Goal: Transaction & Acquisition: Purchase product/service

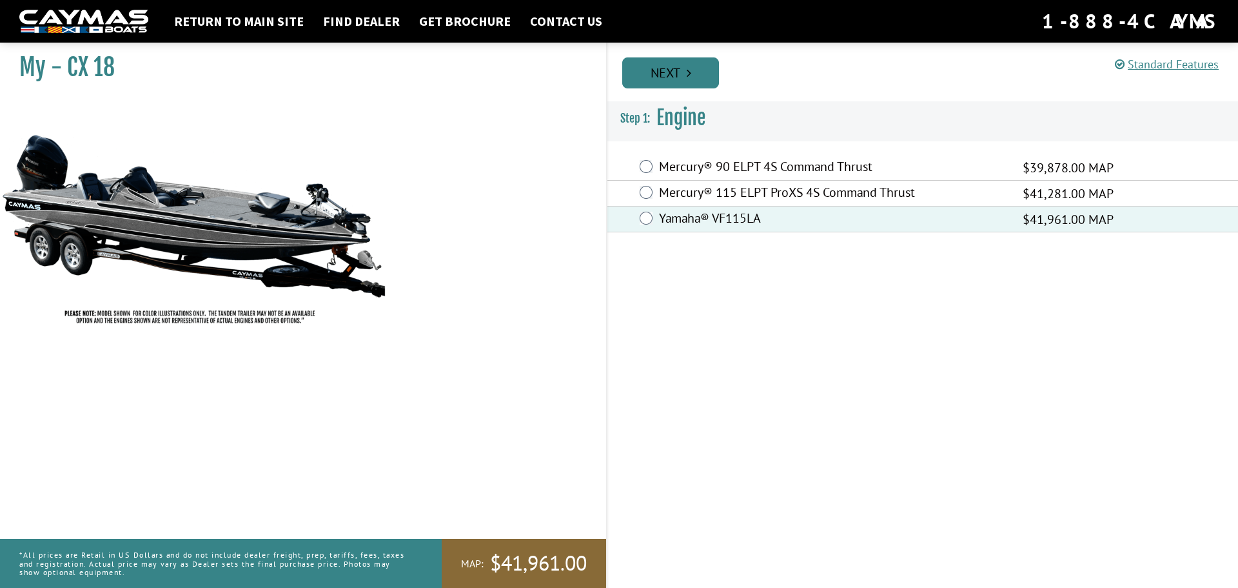
click at [681, 75] on link "Next" at bounding box center [670, 72] width 97 height 31
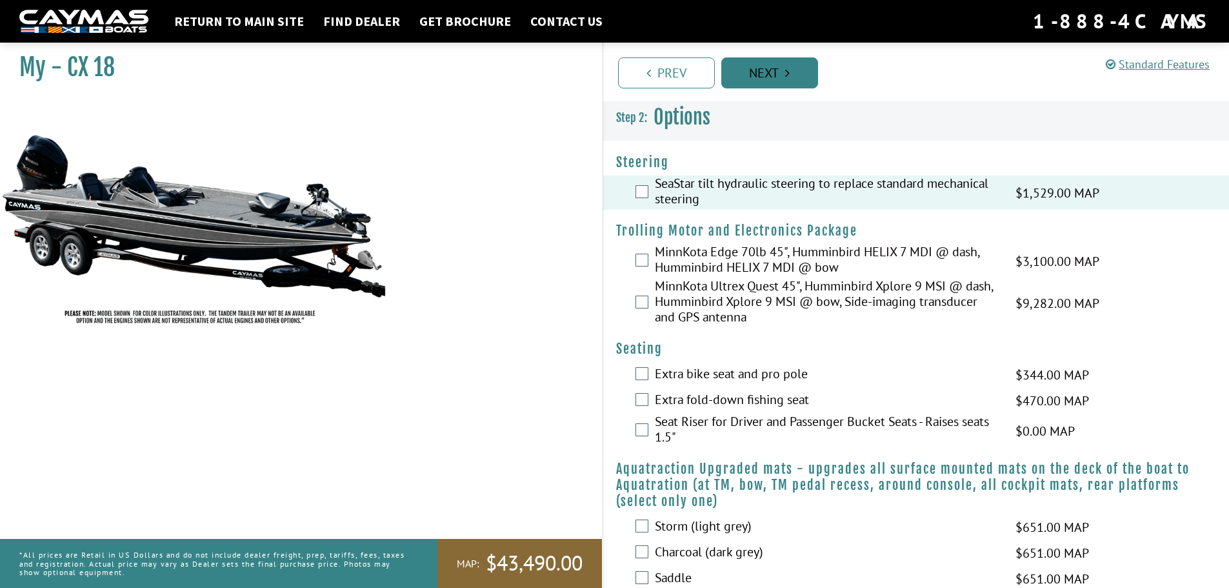
click at [767, 69] on link "Next" at bounding box center [769, 72] width 97 height 31
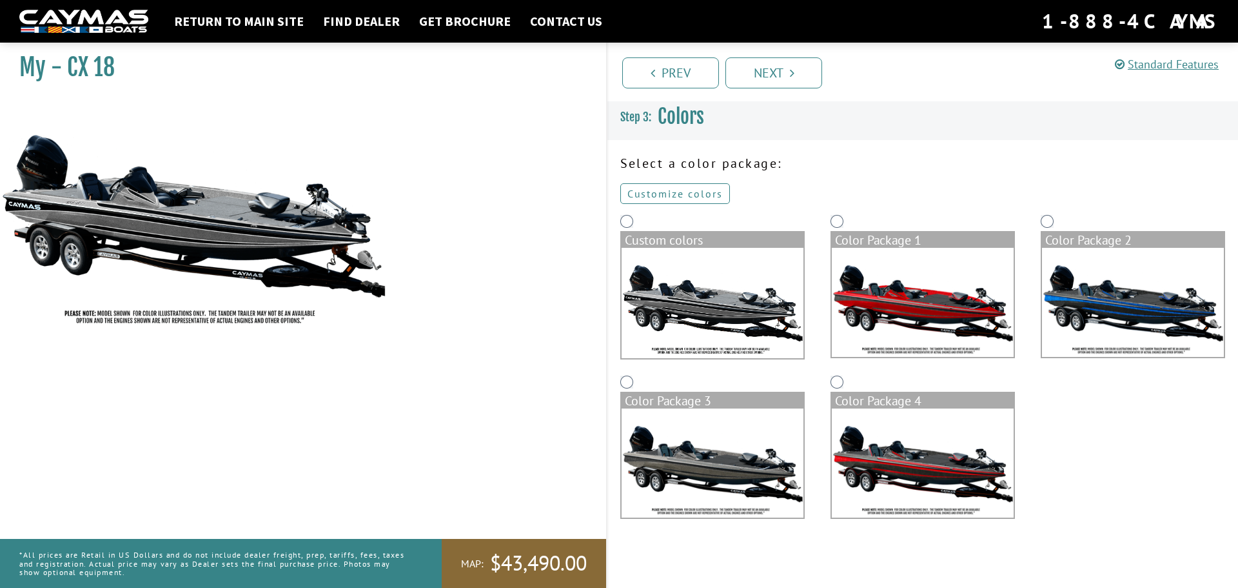
click at [669, 193] on link "Customize colors" at bounding box center [675, 193] width 110 height 21
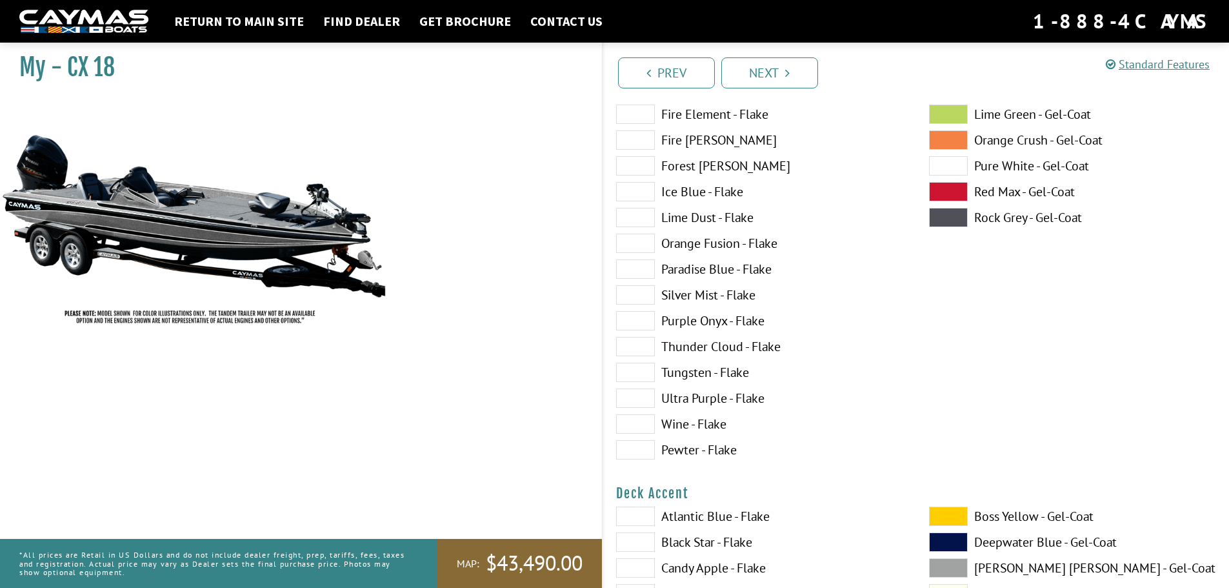
scroll to position [258, 0]
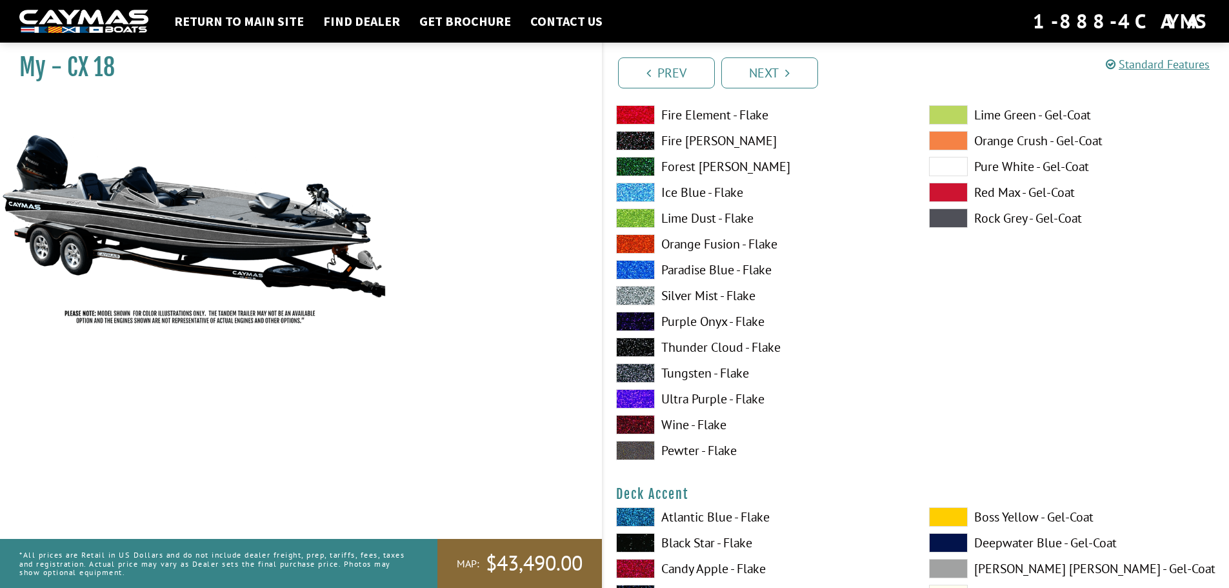
click at [642, 215] on span at bounding box center [635, 217] width 39 height 19
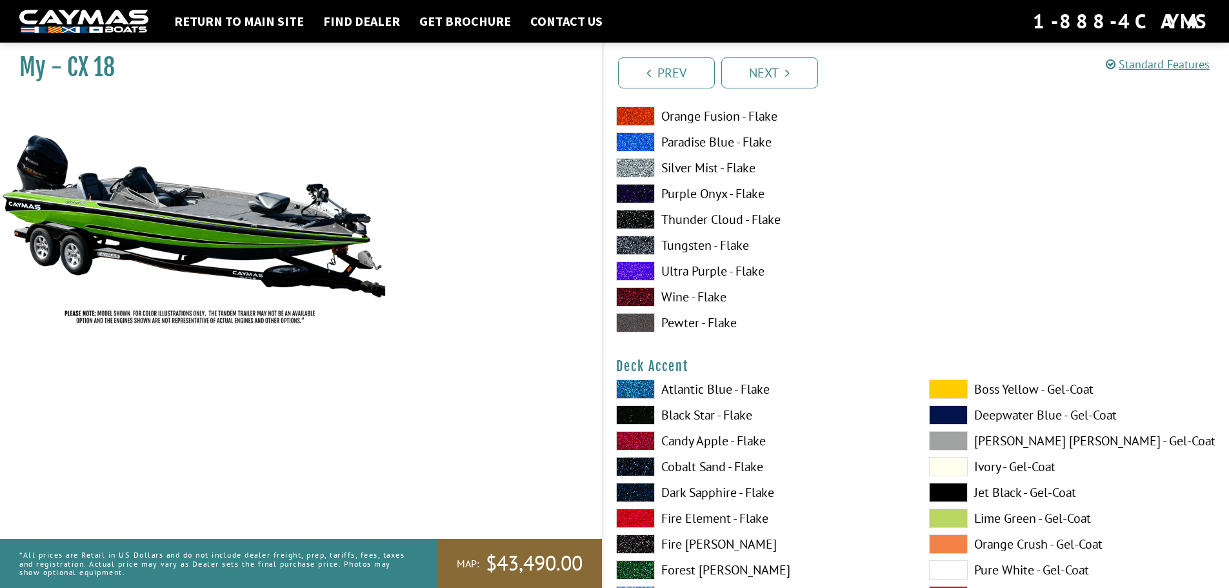
scroll to position [580, 0]
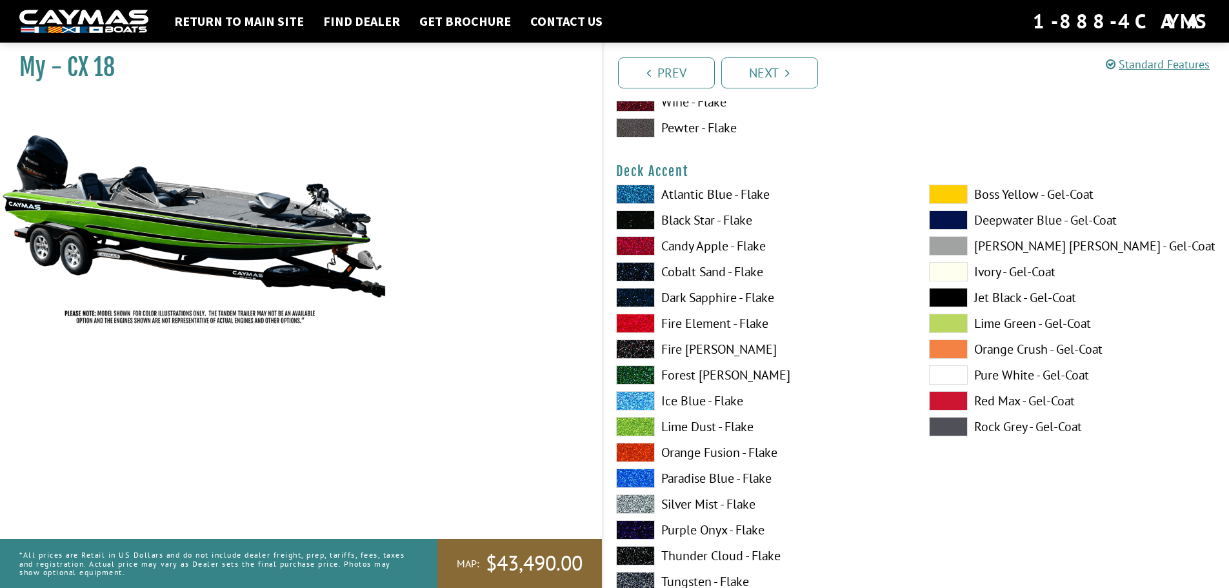
click at [647, 193] on span at bounding box center [635, 193] width 39 height 19
click at [637, 328] on span at bounding box center [635, 322] width 39 height 19
click at [637, 244] on span at bounding box center [635, 245] width 39 height 19
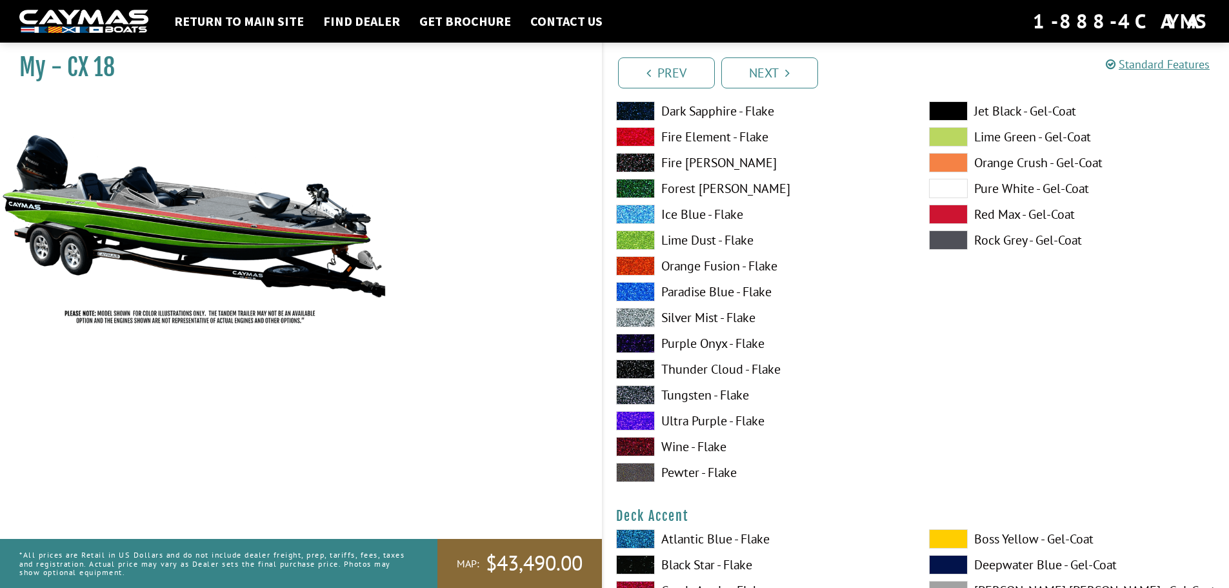
scroll to position [129, 0]
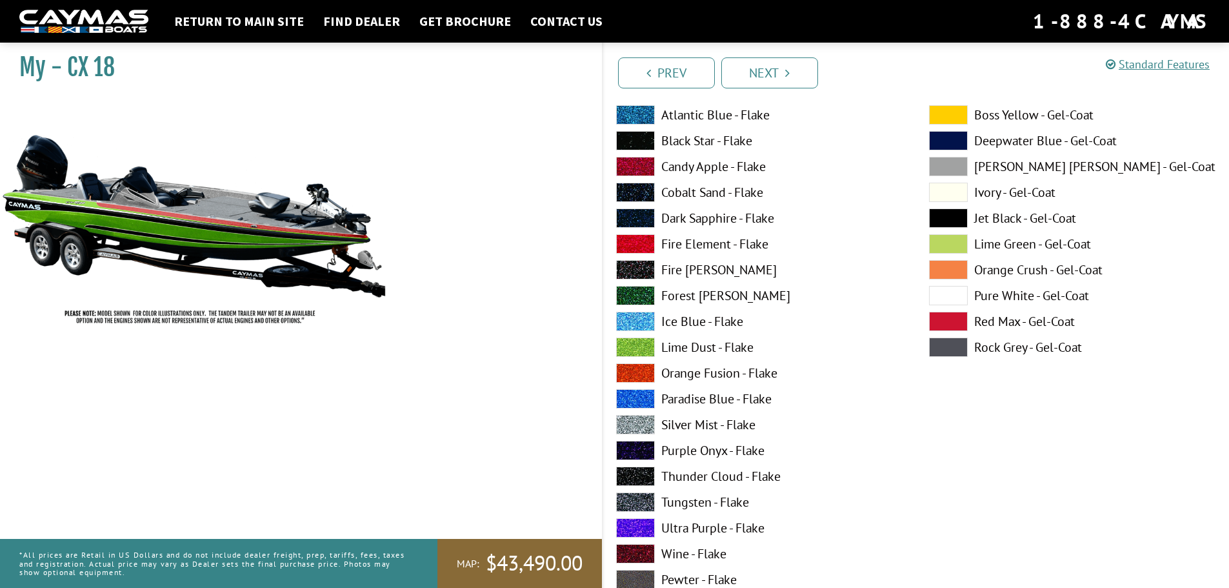
click at [640, 168] on span at bounding box center [635, 166] width 39 height 19
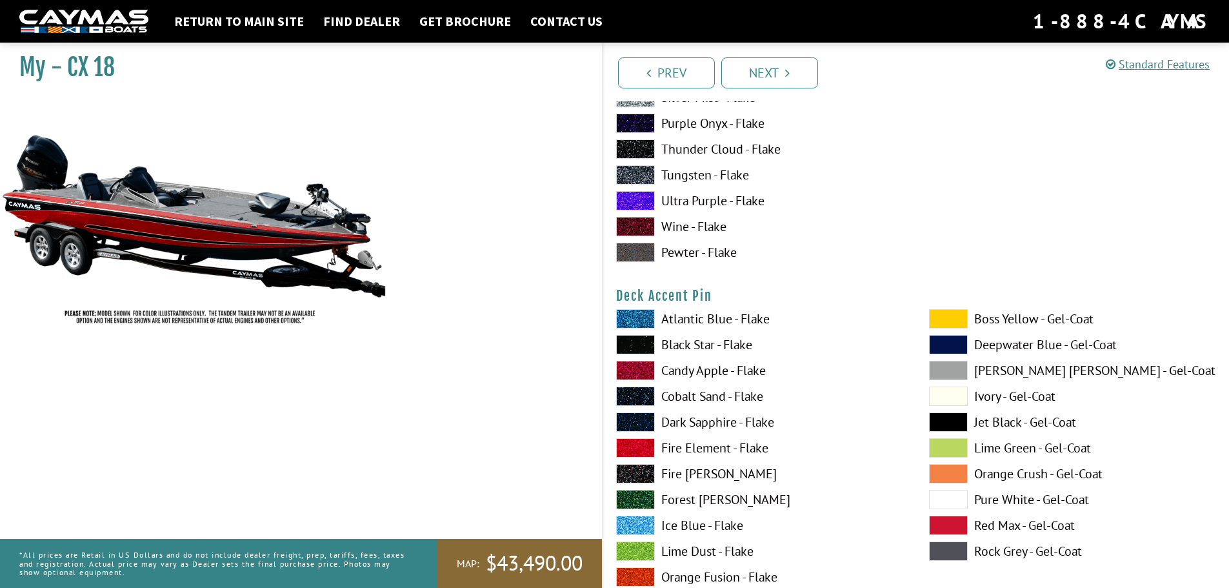
scroll to position [1161, 0]
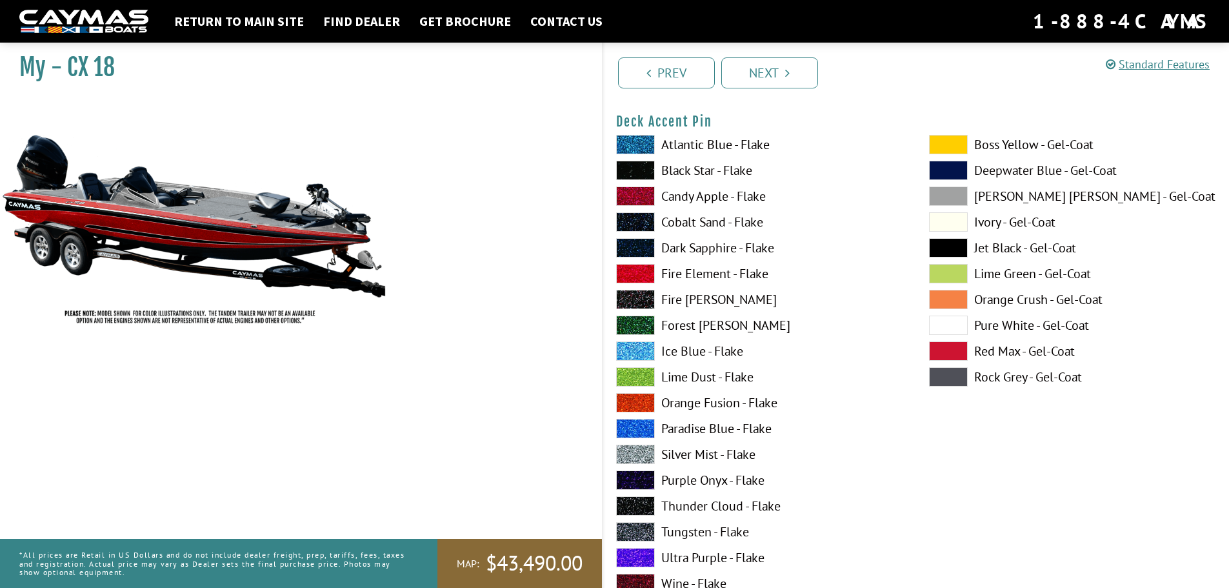
click at [645, 375] on span at bounding box center [635, 376] width 39 height 19
click at [641, 375] on span at bounding box center [635, 376] width 39 height 19
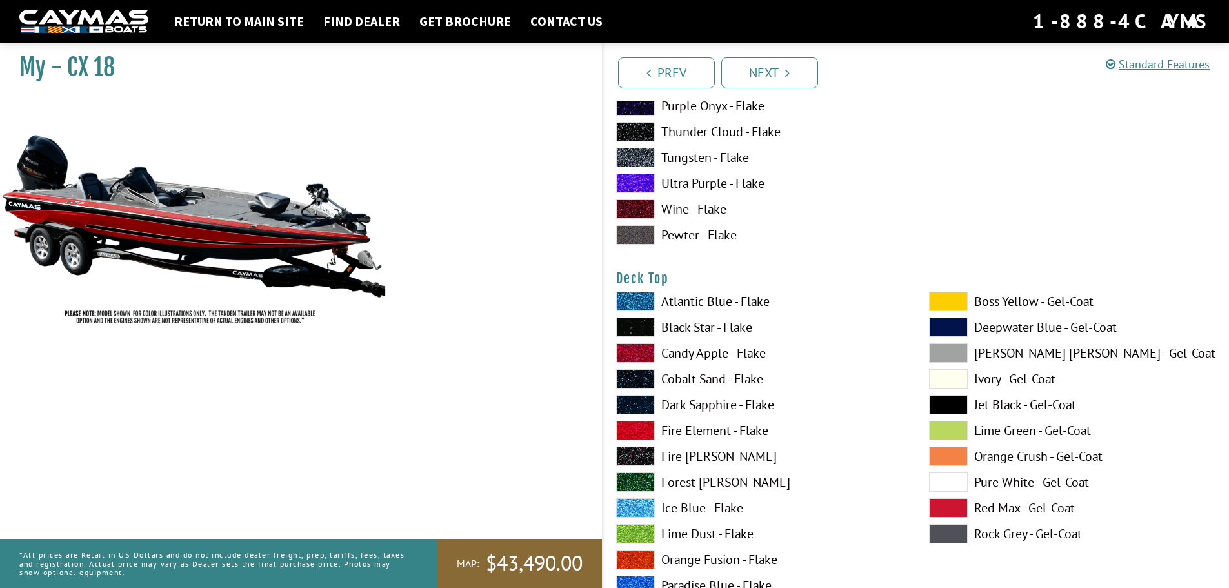
scroll to position [1612, 0]
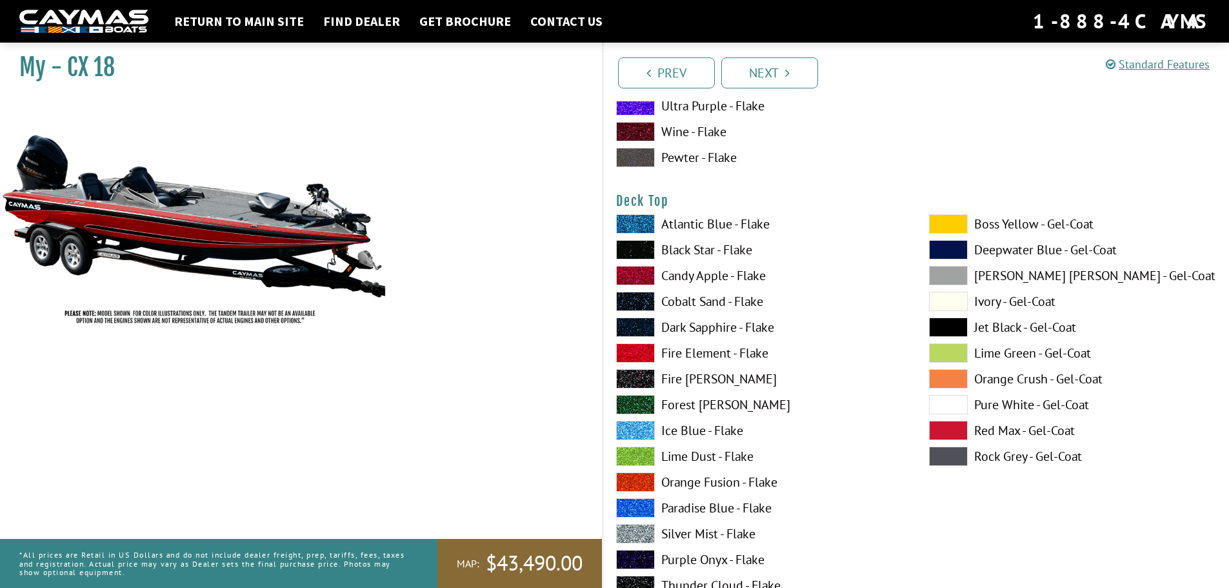
click at [643, 279] on span at bounding box center [635, 275] width 39 height 19
click at [960, 223] on span at bounding box center [948, 223] width 39 height 19
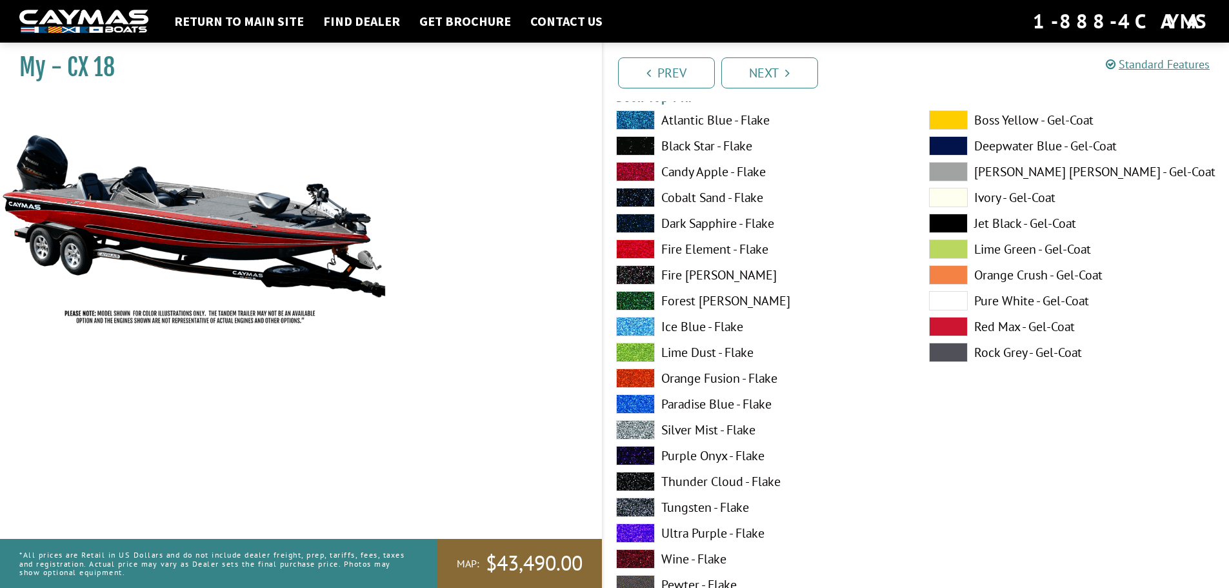
scroll to position [2128, 0]
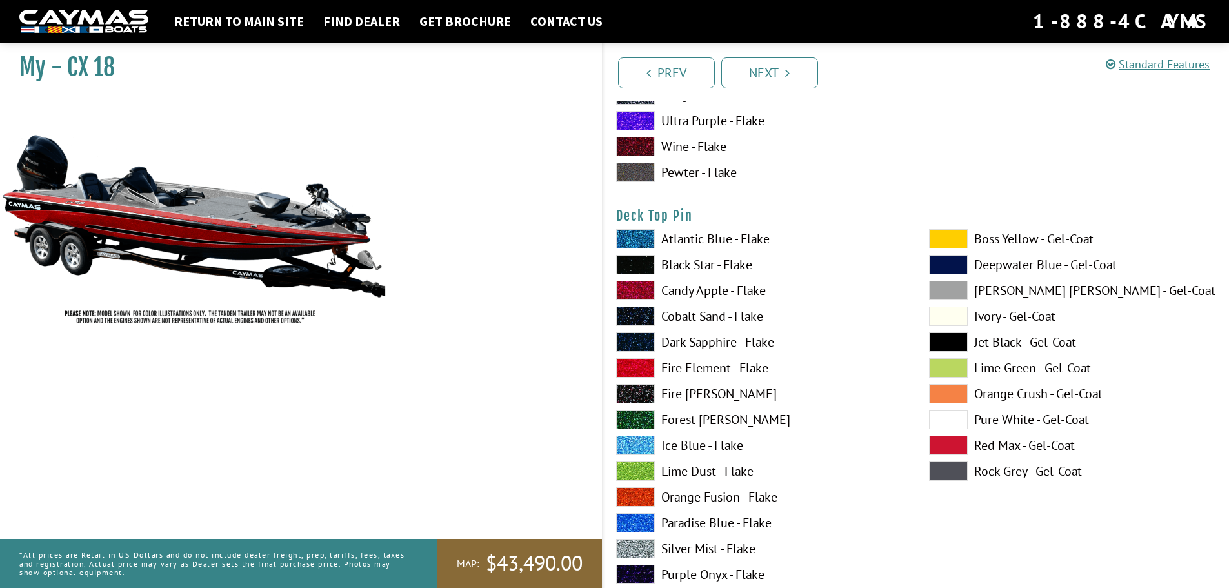
click at [631, 288] on span at bounding box center [635, 290] width 39 height 19
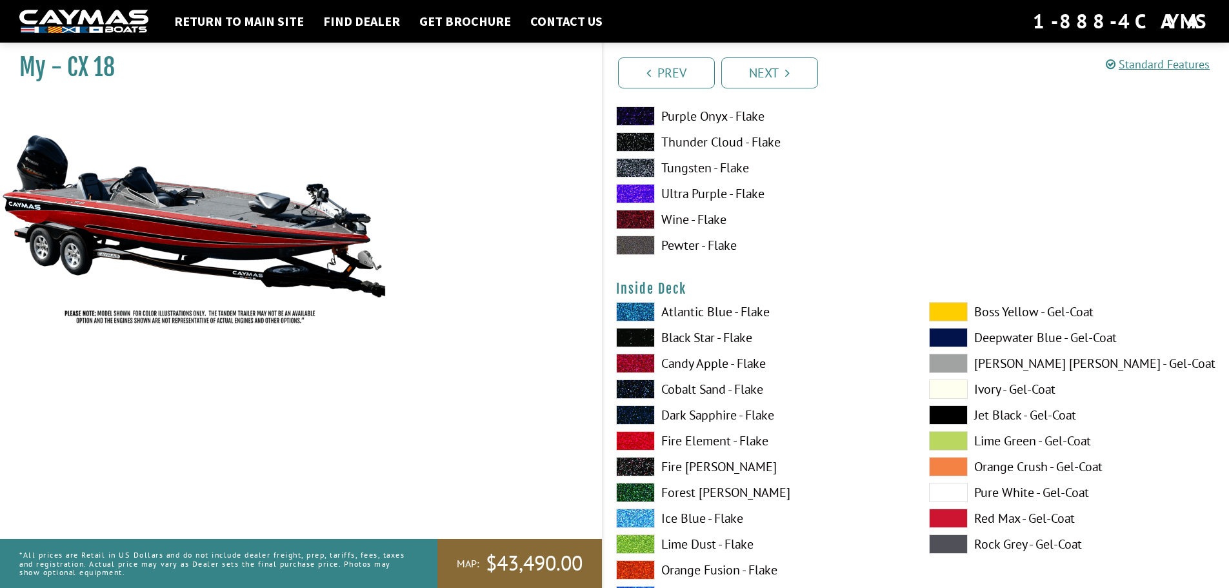
scroll to position [2644, 0]
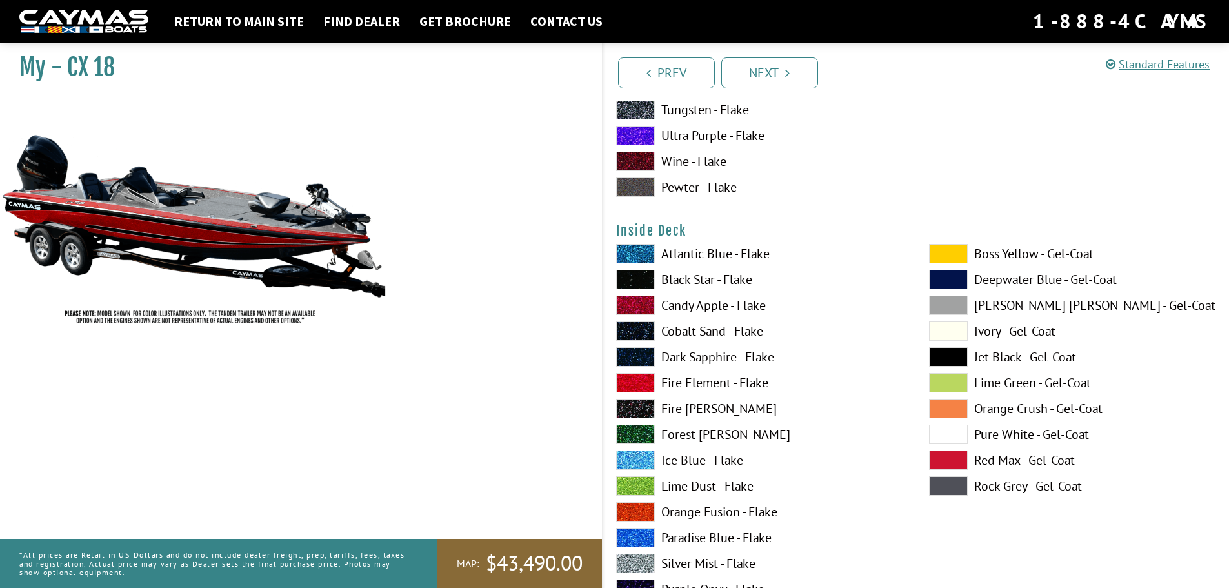
click at [638, 253] on span at bounding box center [635, 253] width 39 height 19
click at [639, 254] on span at bounding box center [635, 253] width 39 height 19
click at [644, 304] on span at bounding box center [635, 304] width 39 height 19
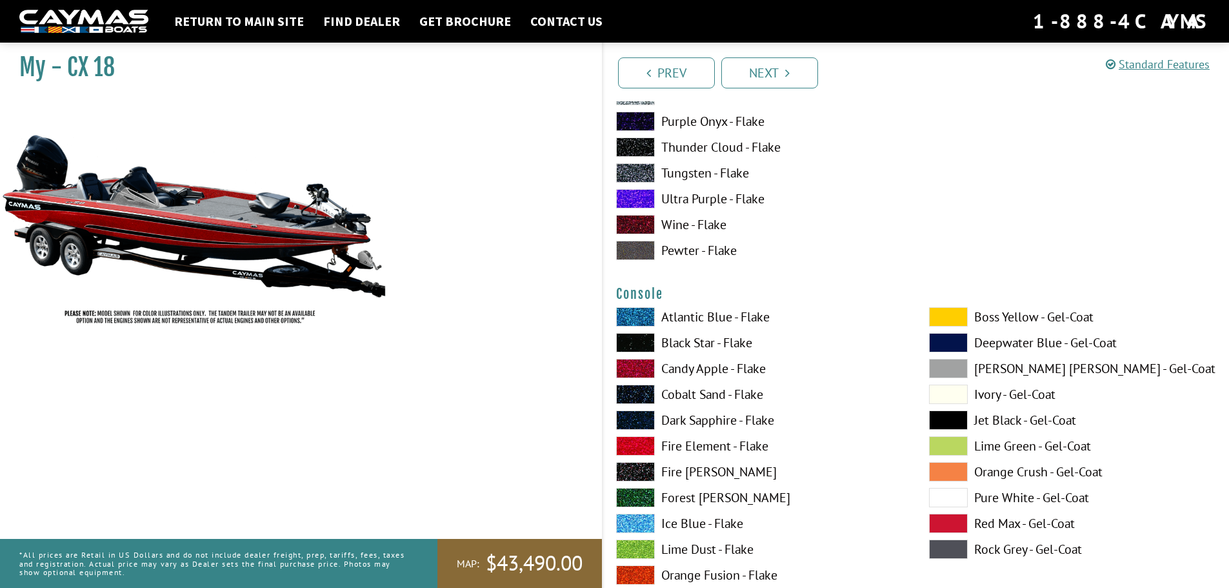
scroll to position [3160, 0]
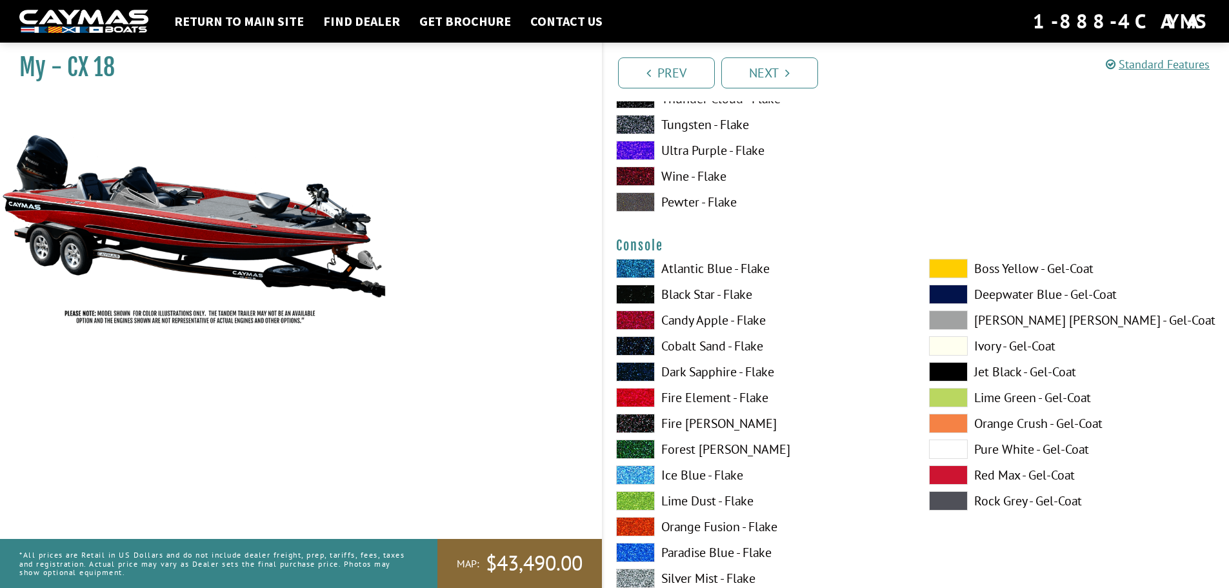
click at [638, 319] on span at bounding box center [635, 319] width 39 height 19
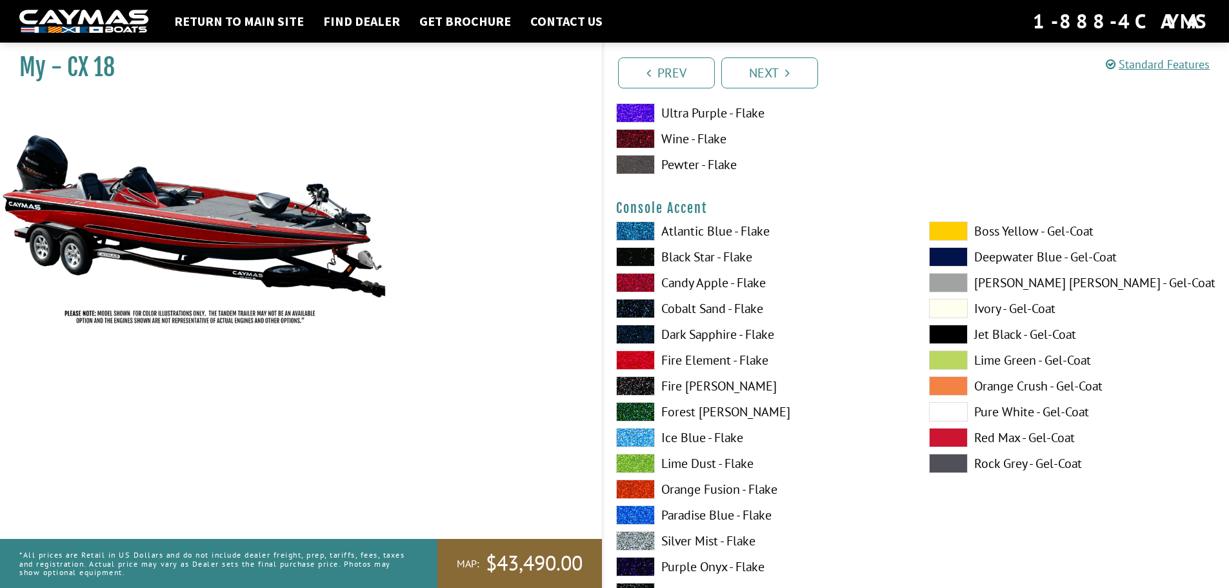
scroll to position [3741, 0]
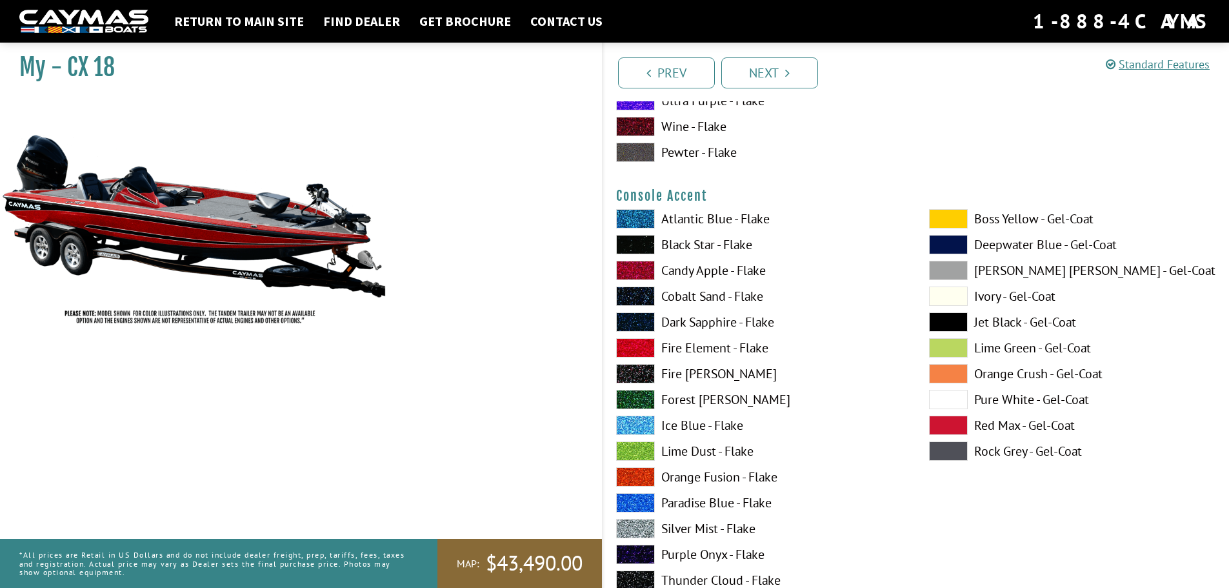
click at [640, 448] on span at bounding box center [635, 450] width 39 height 19
click at [645, 448] on span at bounding box center [635, 450] width 39 height 19
click at [640, 268] on span at bounding box center [635, 270] width 39 height 19
click at [633, 242] on span at bounding box center [635, 244] width 39 height 19
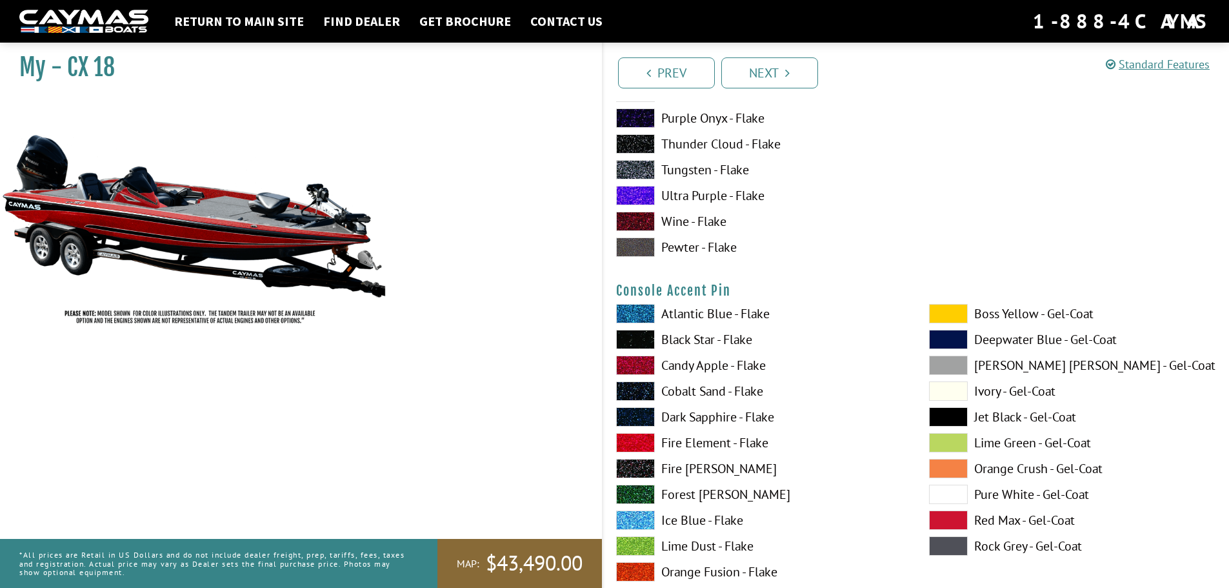
scroll to position [4257, 0]
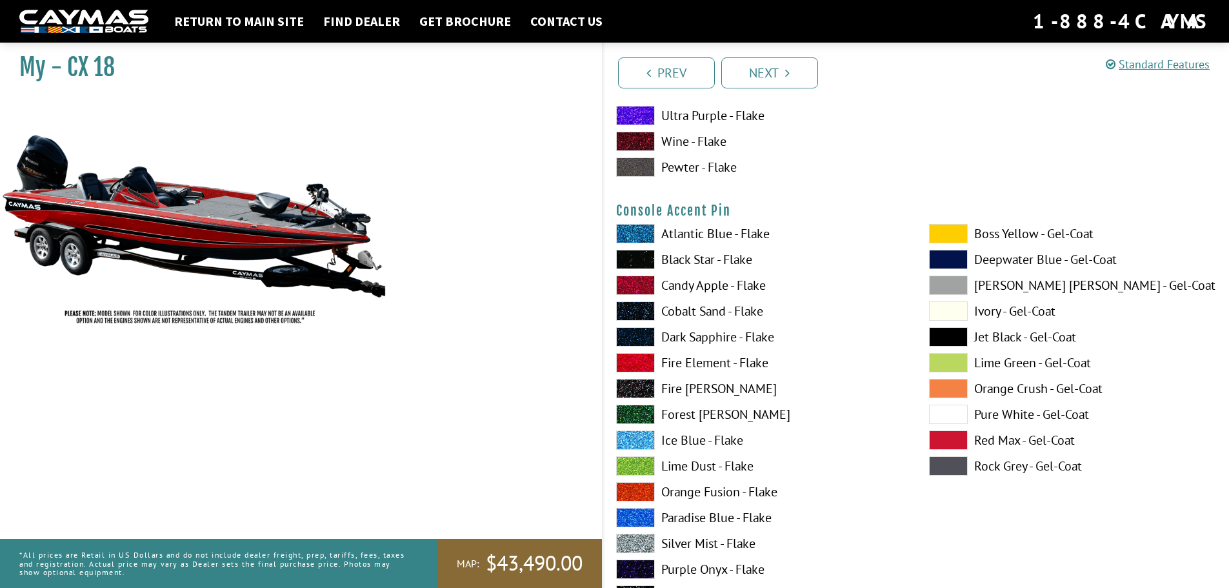
click at [646, 262] on span at bounding box center [635, 259] width 39 height 19
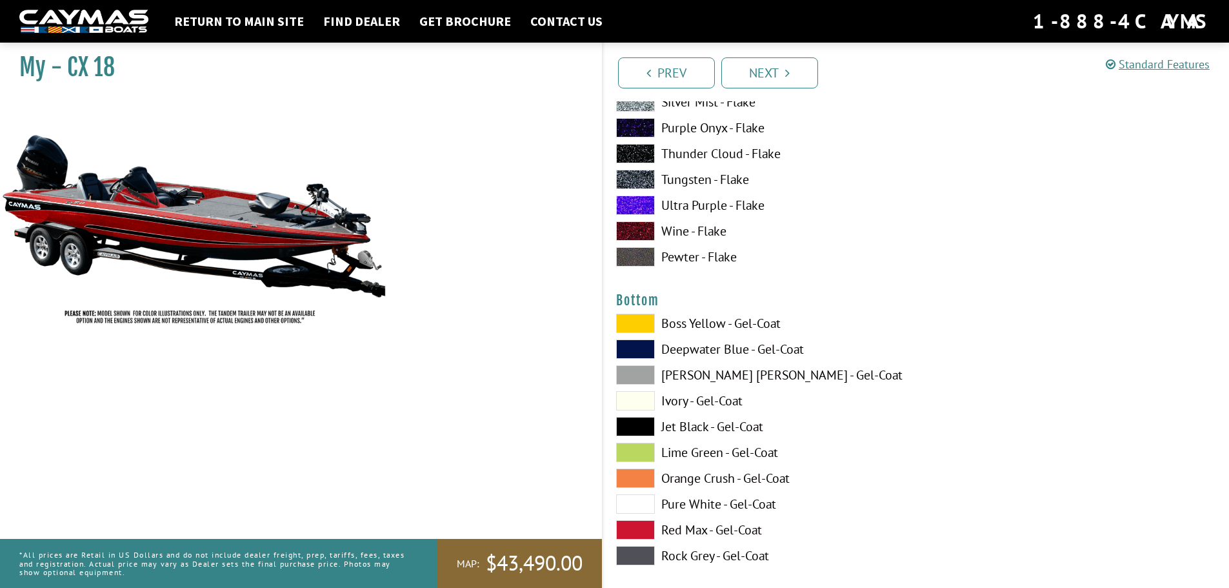
scroll to position [4837, 0]
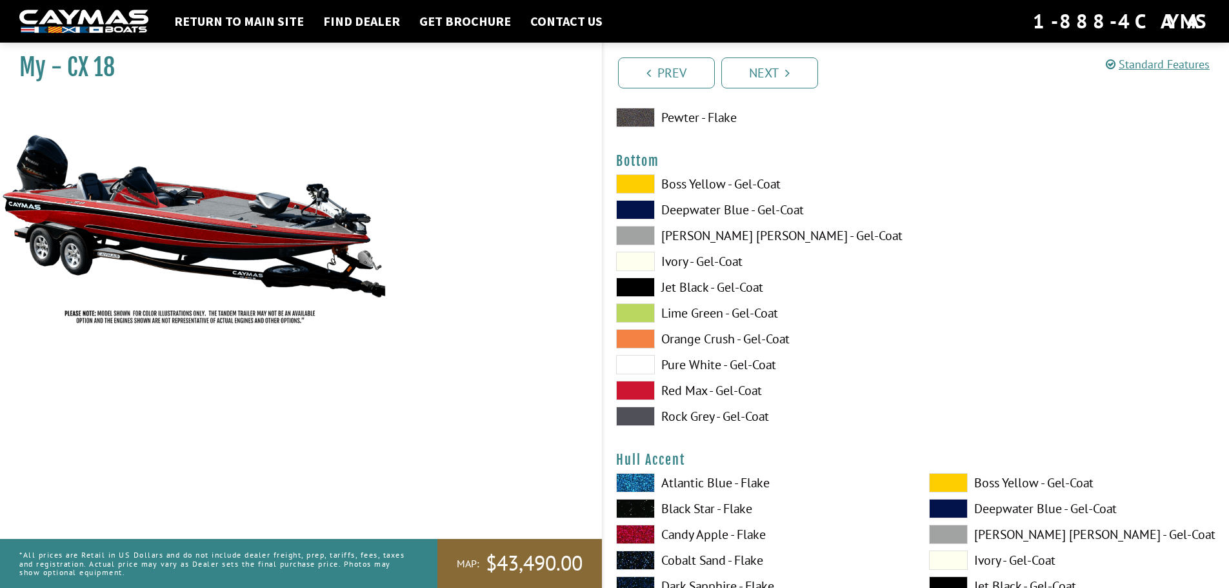
click at [638, 184] on span at bounding box center [635, 183] width 39 height 19
click at [638, 185] on span at bounding box center [635, 183] width 39 height 19
click at [642, 384] on span at bounding box center [635, 390] width 39 height 19
click at [634, 285] on span at bounding box center [635, 286] width 39 height 19
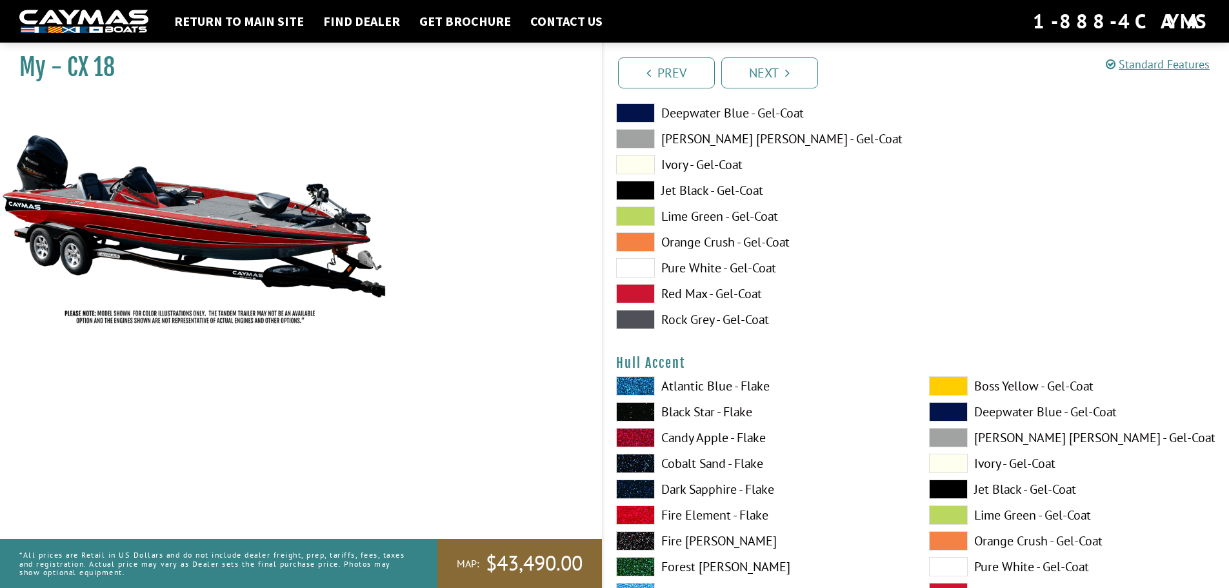
scroll to position [5095, 0]
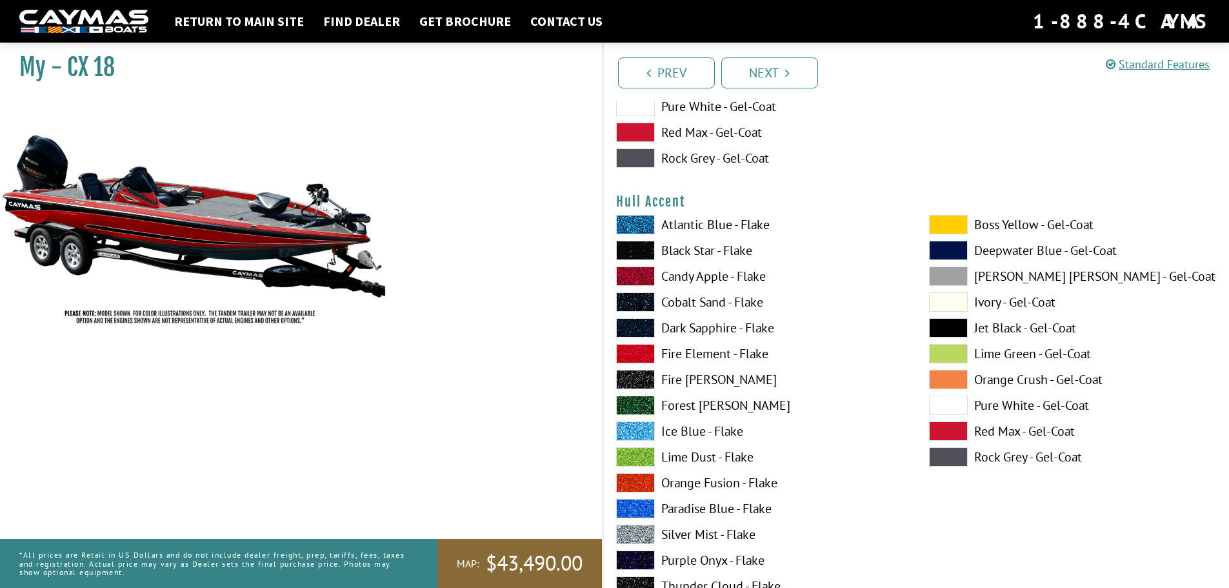
click at [626, 456] on span at bounding box center [635, 456] width 39 height 19
click at [633, 456] on span at bounding box center [635, 456] width 39 height 19
click at [640, 246] on span at bounding box center [635, 250] width 39 height 19
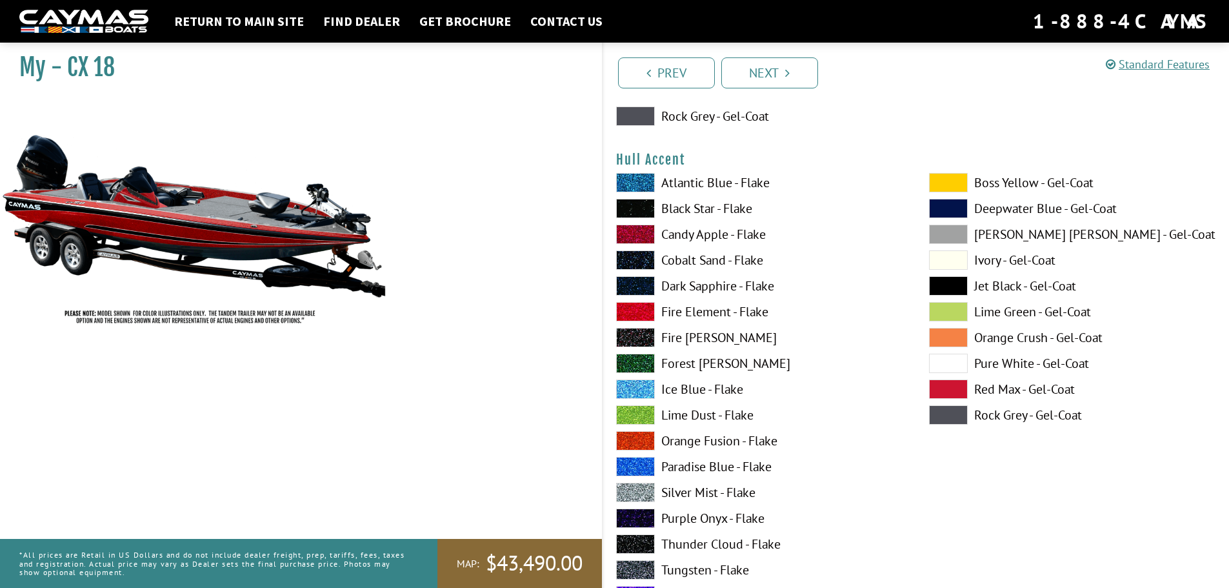
scroll to position [4966, 0]
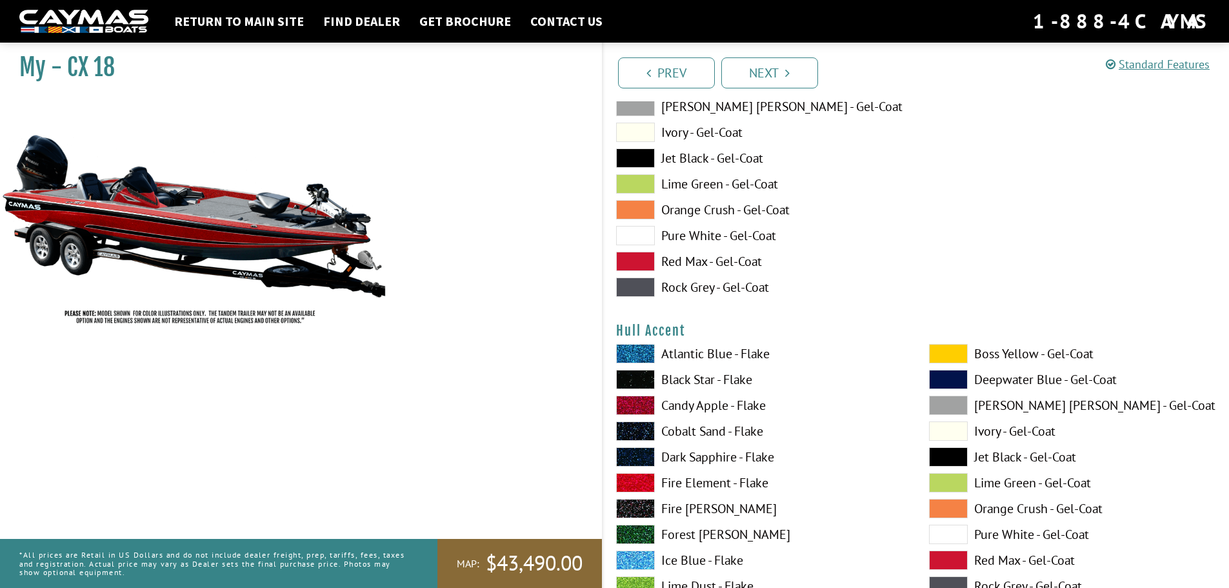
click at [640, 380] on span at bounding box center [635, 379] width 39 height 19
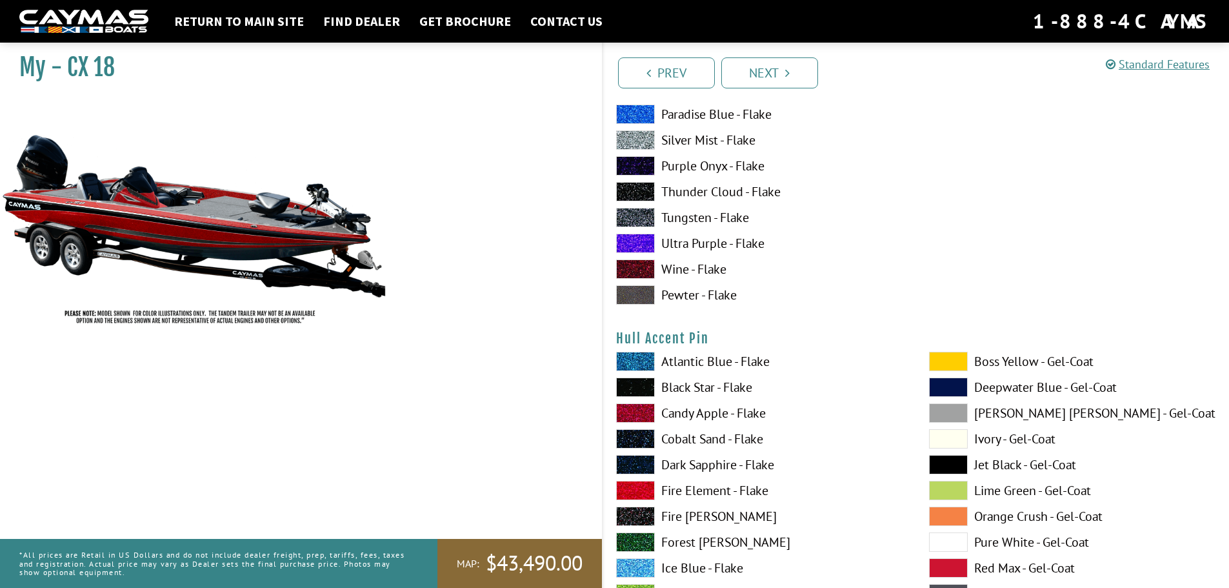
scroll to position [5546, 0]
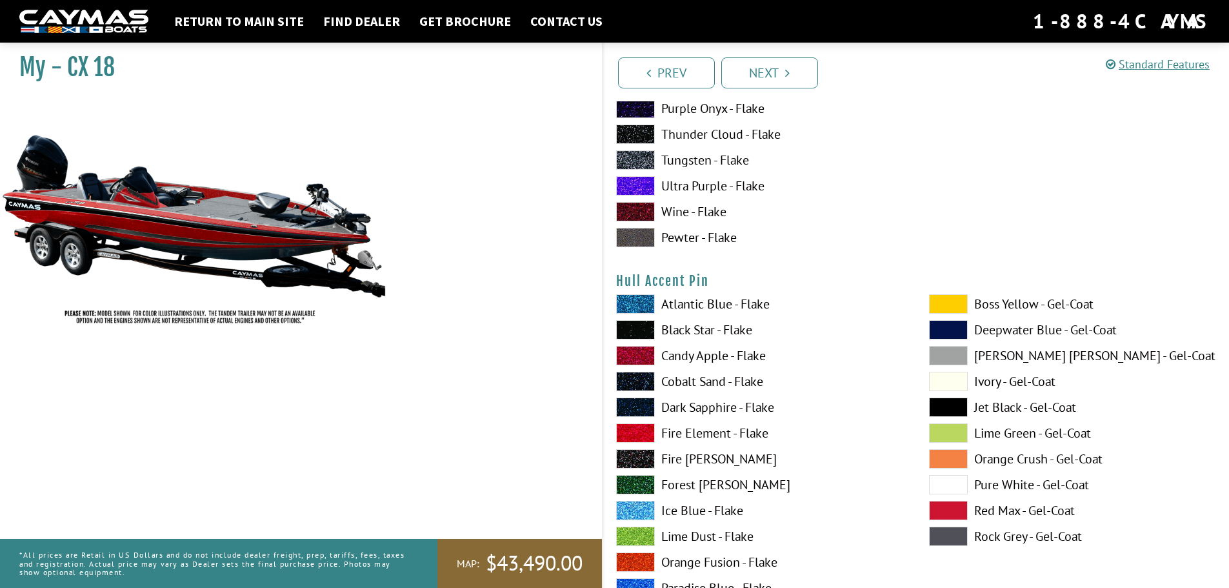
click at [642, 532] on span at bounding box center [635, 535] width 39 height 19
click at [640, 534] on span at bounding box center [635, 535] width 39 height 19
click at [635, 328] on span at bounding box center [635, 329] width 39 height 19
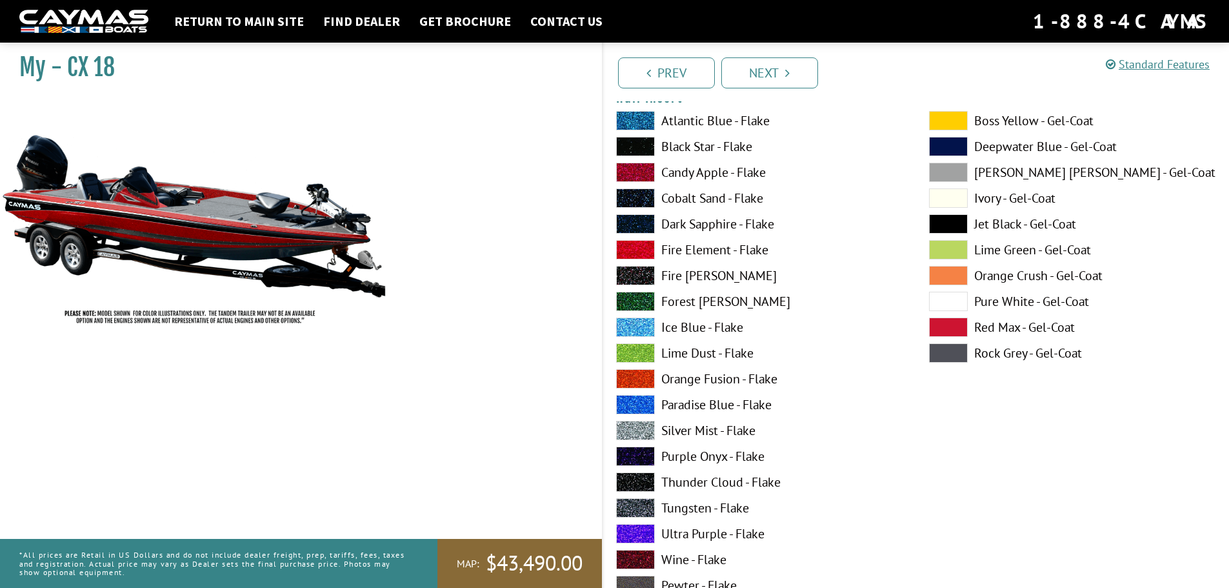
scroll to position [6385, 0]
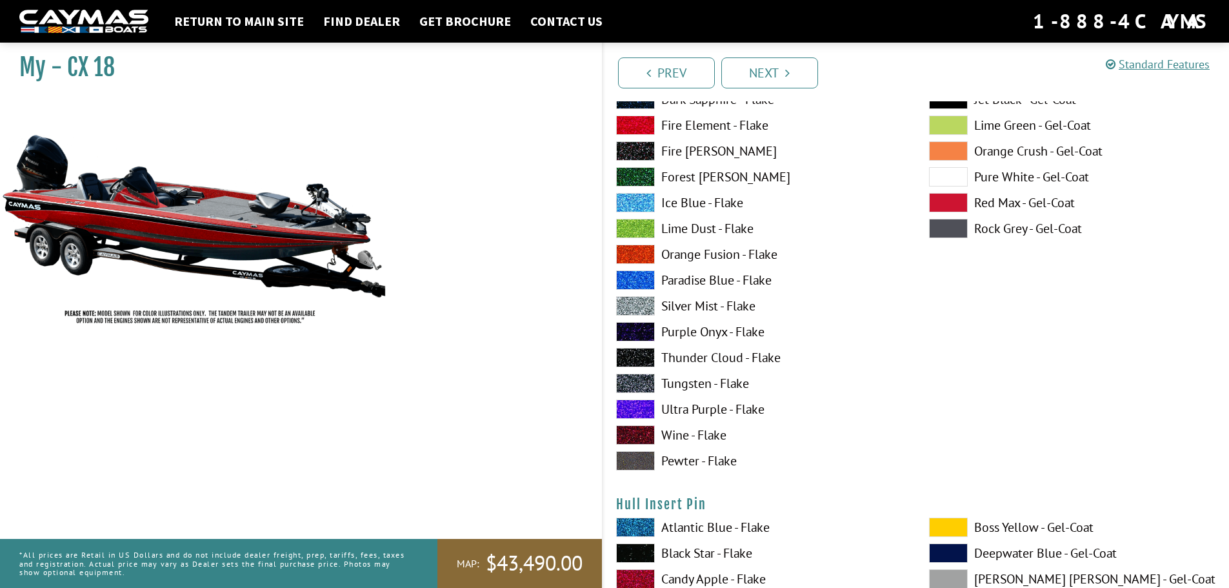
click at [636, 233] on span at bounding box center [635, 228] width 39 height 19
click at [634, 233] on span at bounding box center [635, 228] width 39 height 19
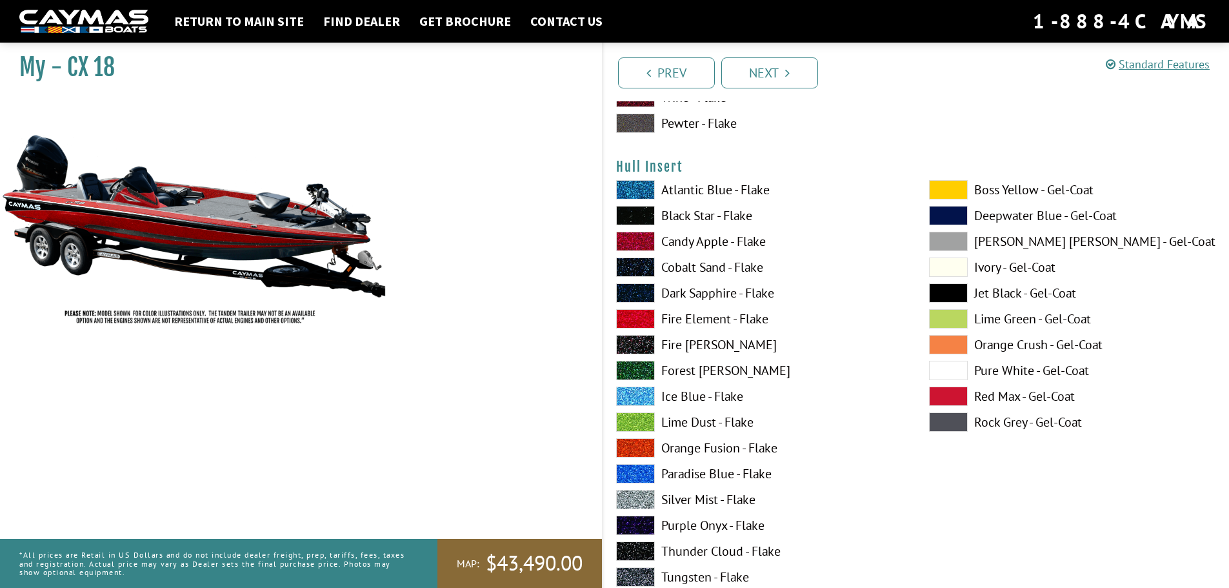
click at [637, 215] on span at bounding box center [635, 215] width 39 height 19
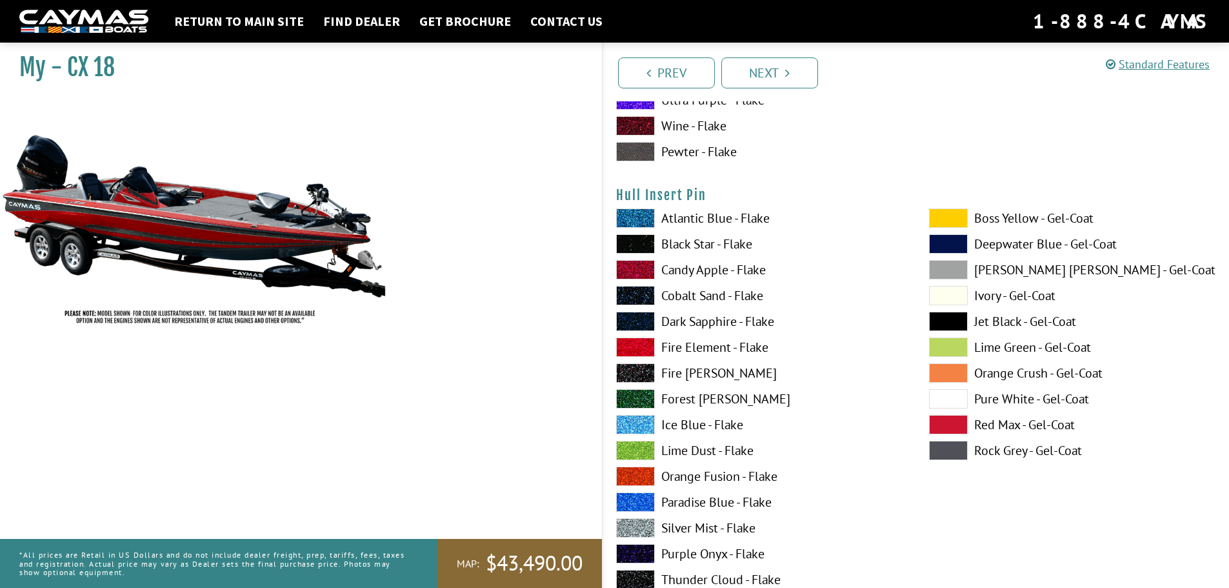
scroll to position [6836, 0]
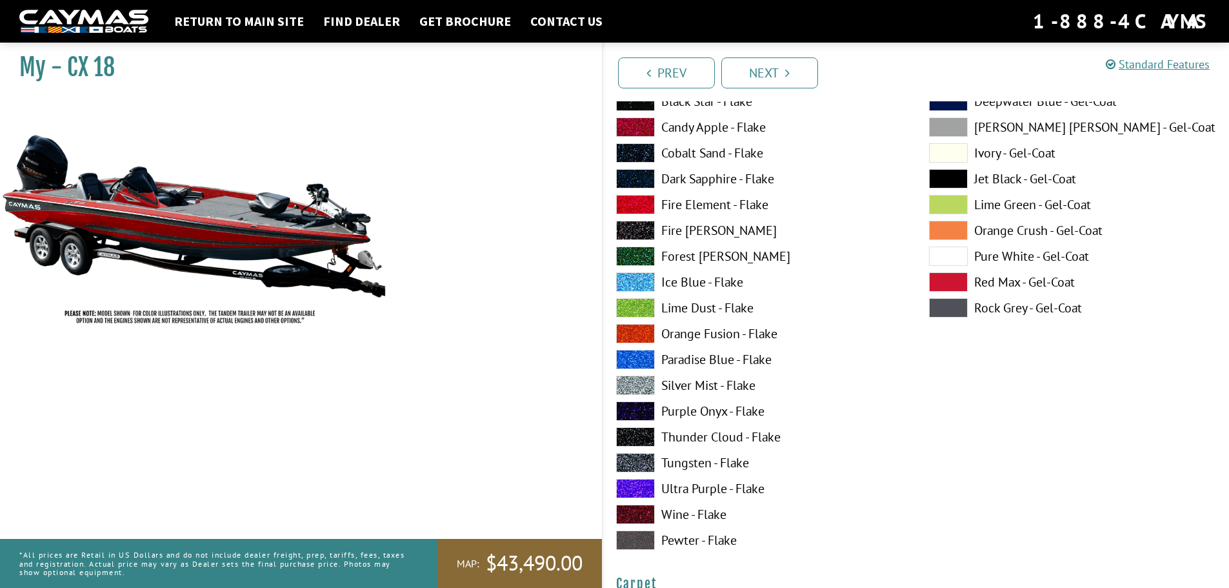
click at [636, 306] on span at bounding box center [635, 307] width 39 height 19
click at [640, 128] on span at bounding box center [635, 126] width 39 height 19
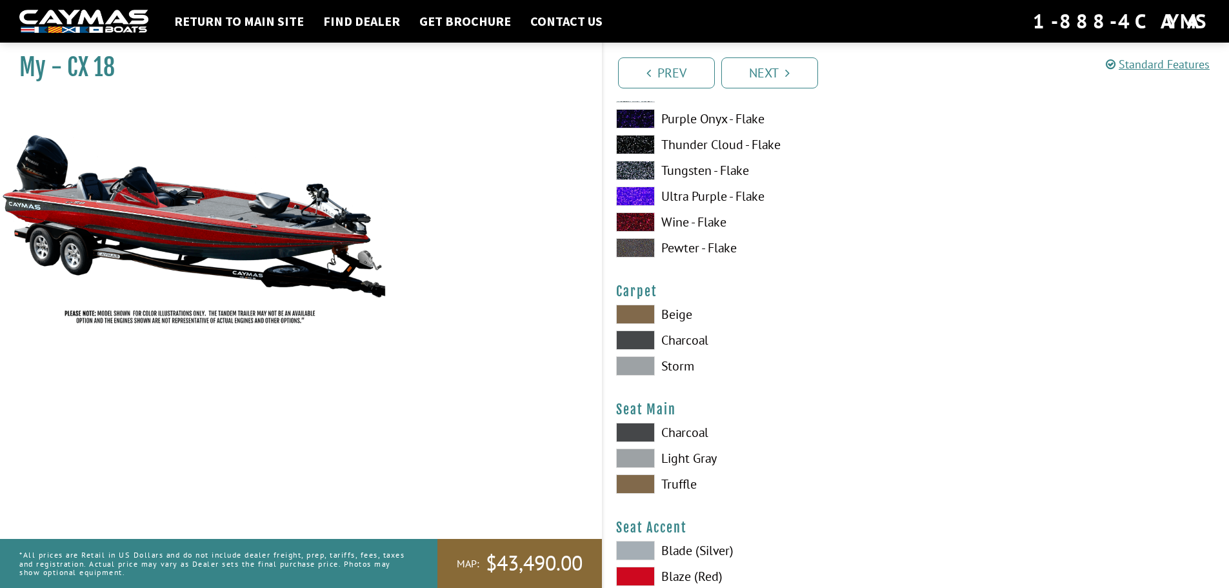
scroll to position [7223, 0]
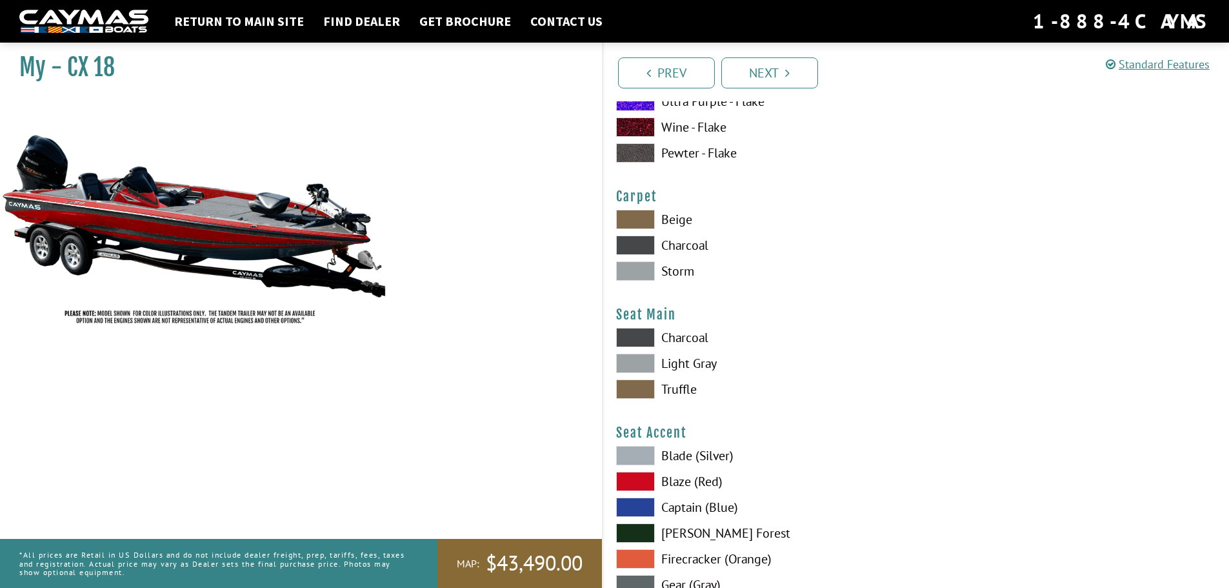
click at [637, 244] on span at bounding box center [635, 244] width 39 height 19
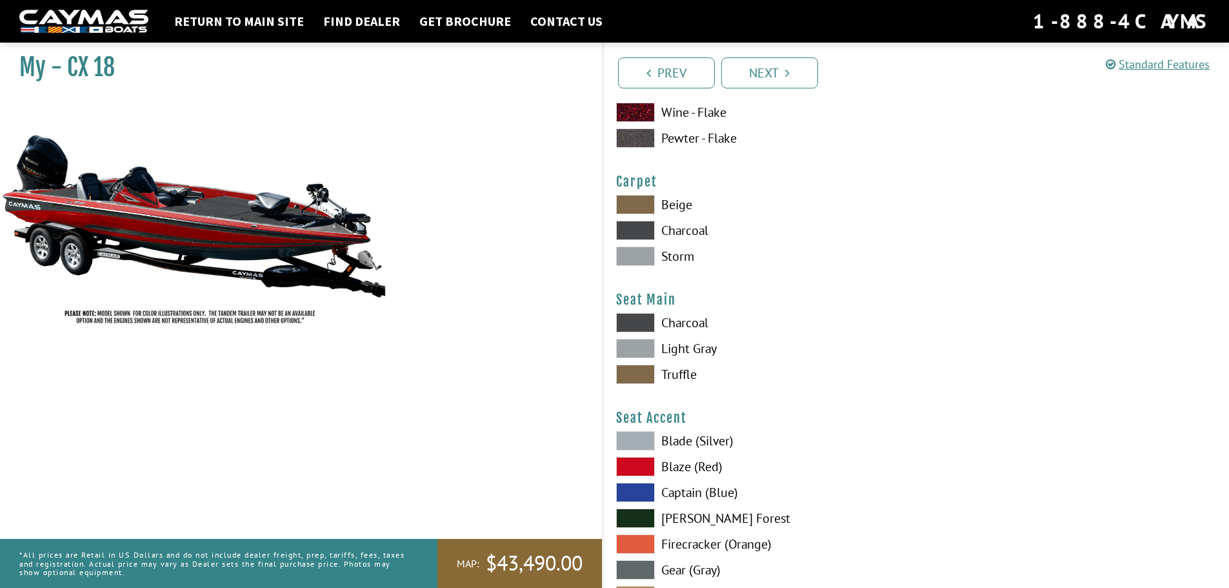
scroll to position [7288, 0]
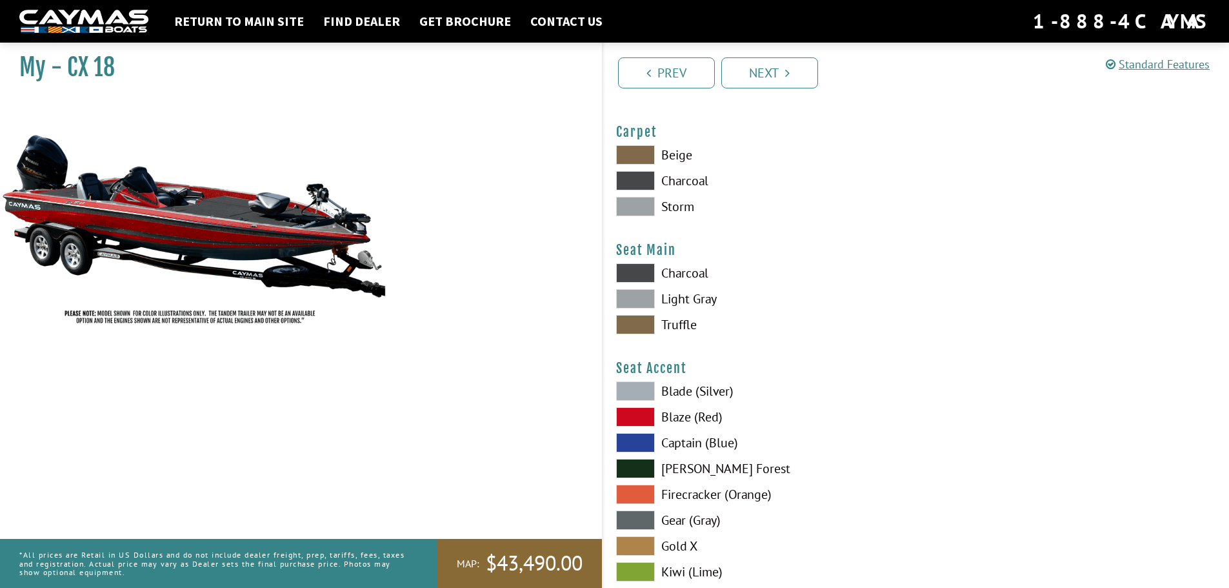
click at [635, 273] on span at bounding box center [635, 272] width 39 height 19
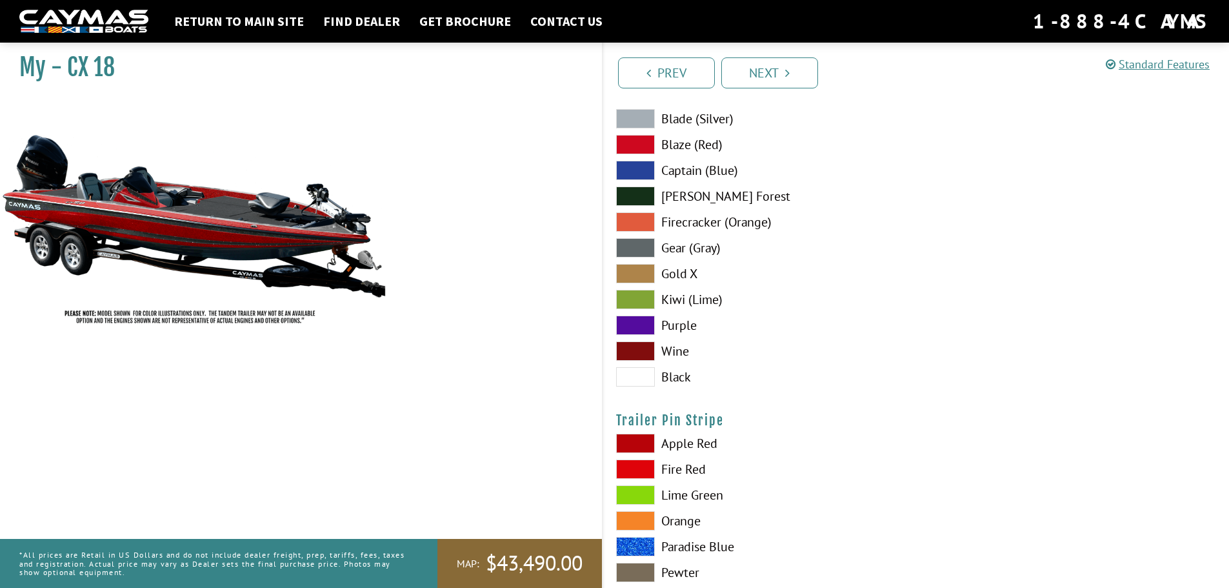
scroll to position [7352, 0]
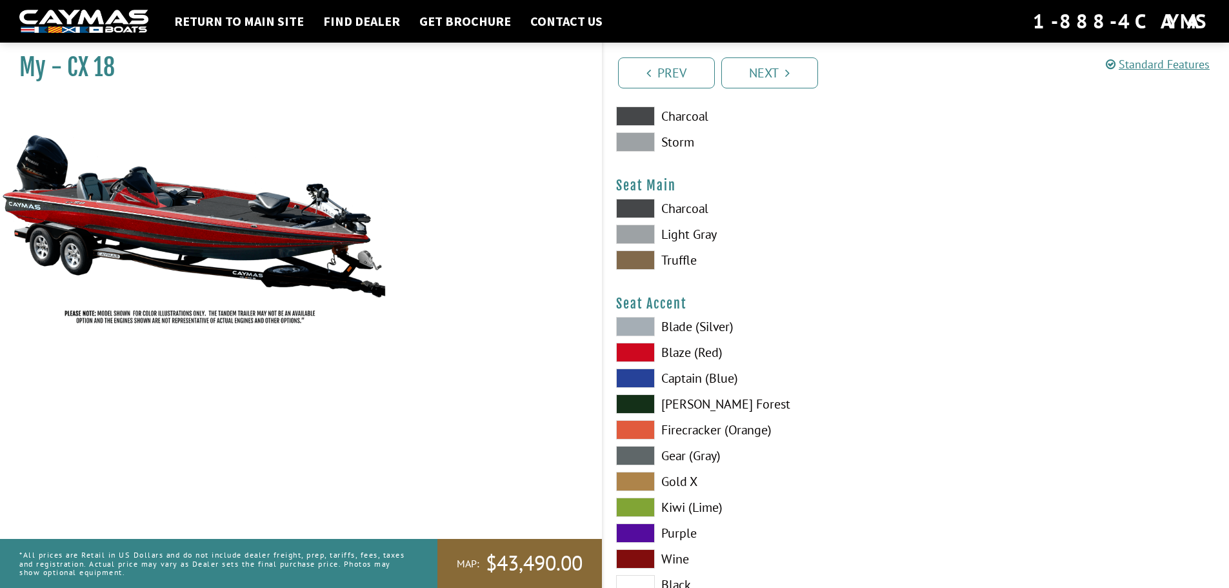
click at [637, 322] on span at bounding box center [635, 326] width 39 height 19
click at [638, 324] on span at bounding box center [635, 326] width 39 height 19
click at [640, 351] on span at bounding box center [635, 351] width 39 height 19
click at [637, 206] on span at bounding box center [635, 208] width 39 height 19
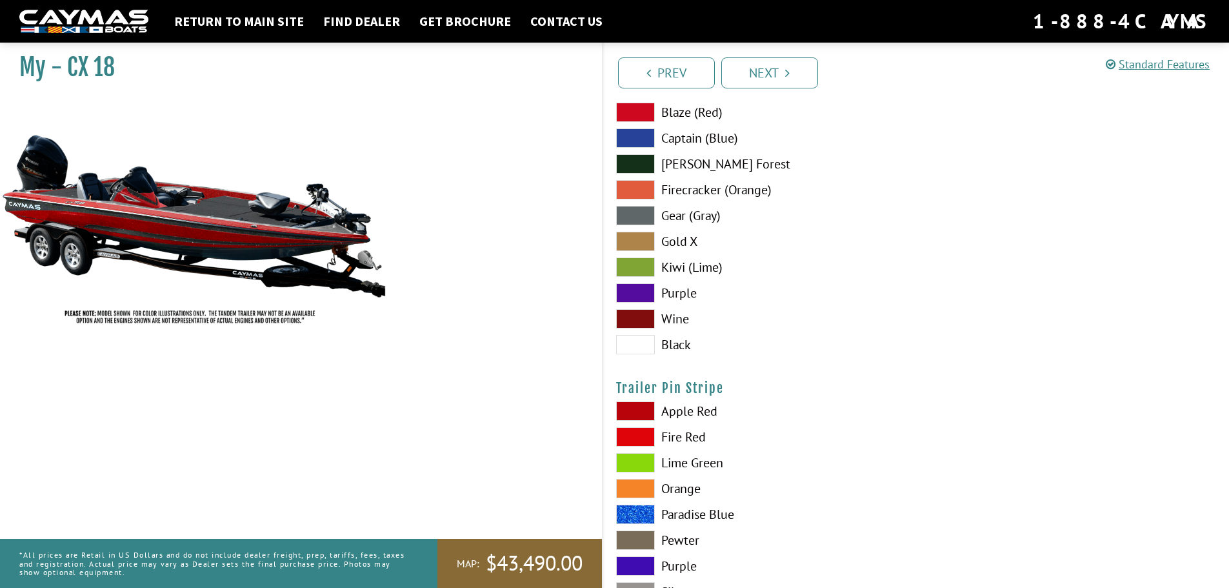
scroll to position [7481, 0]
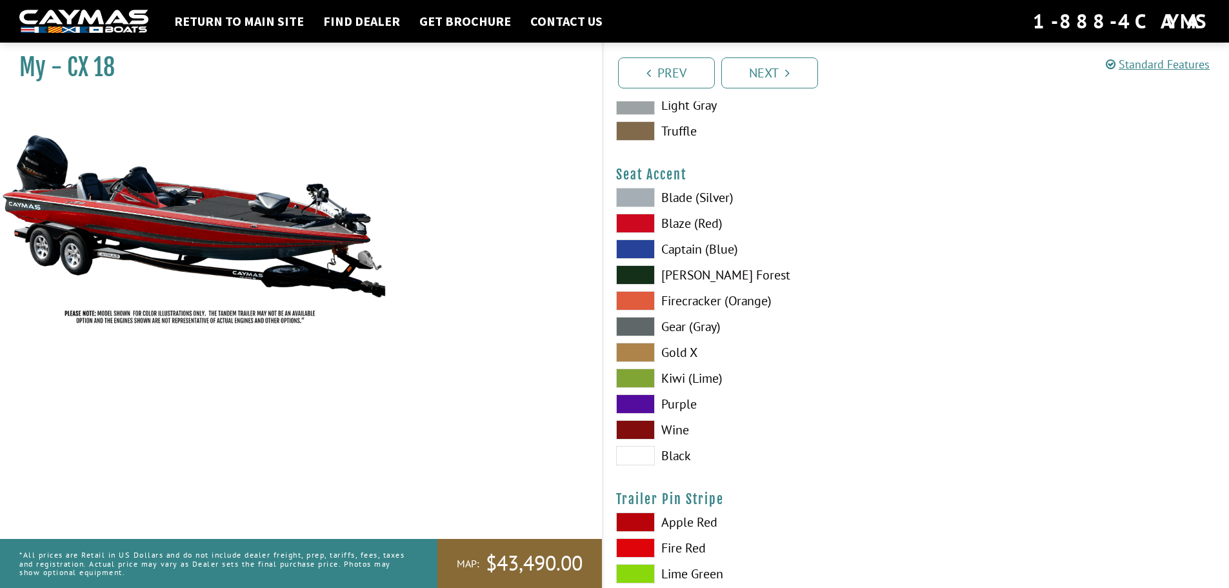
click at [646, 404] on span at bounding box center [635, 403] width 39 height 19
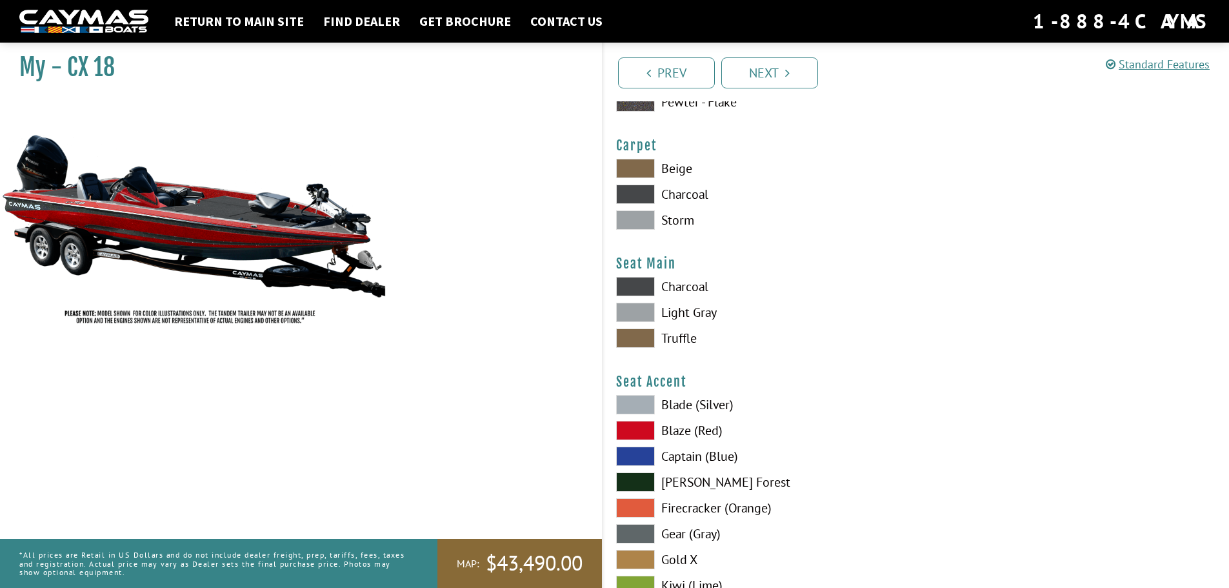
scroll to position [7417, 0]
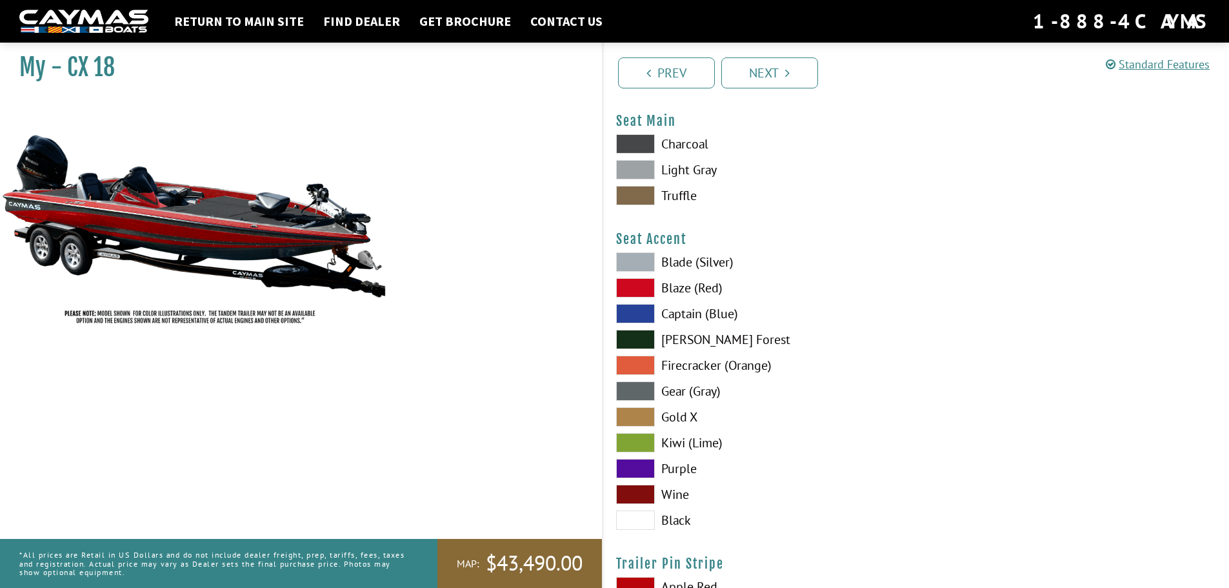
click at [628, 260] on span at bounding box center [635, 261] width 39 height 19
click at [629, 260] on span at bounding box center [635, 261] width 39 height 19
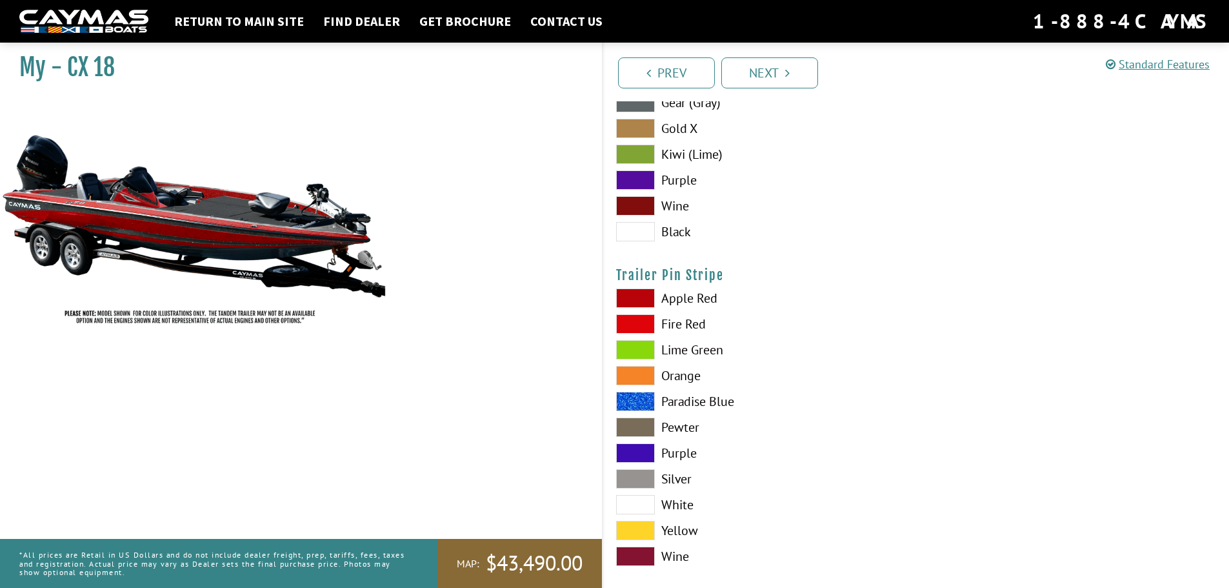
scroll to position [7721, 0]
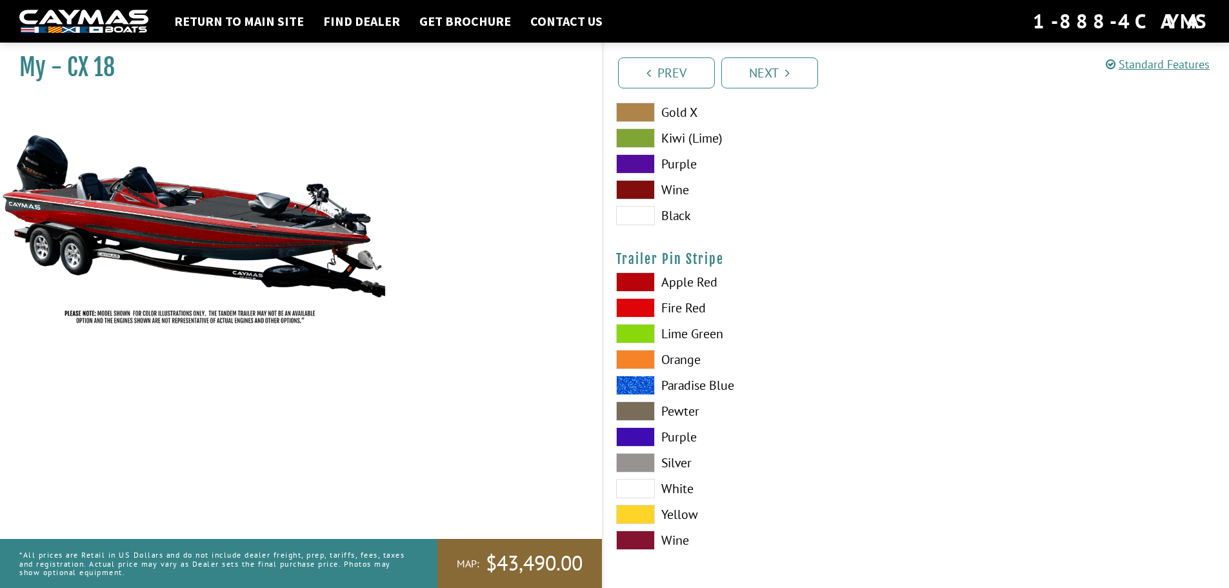
click at [644, 283] on span at bounding box center [635, 281] width 39 height 19
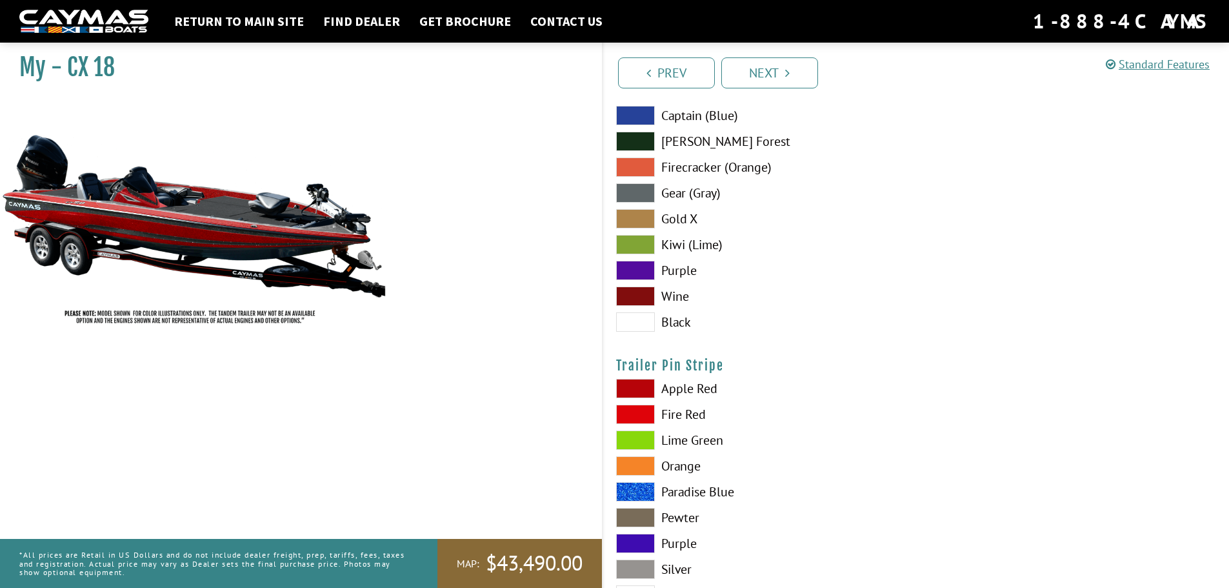
scroll to position [7592, 0]
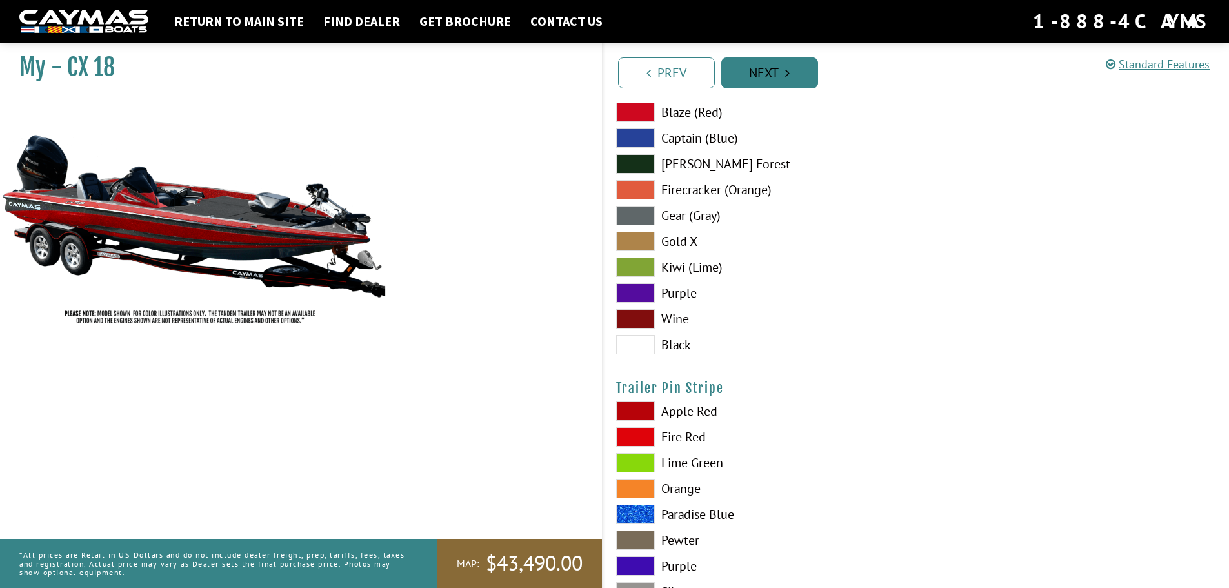
click at [776, 75] on link "Next" at bounding box center [769, 72] width 97 height 31
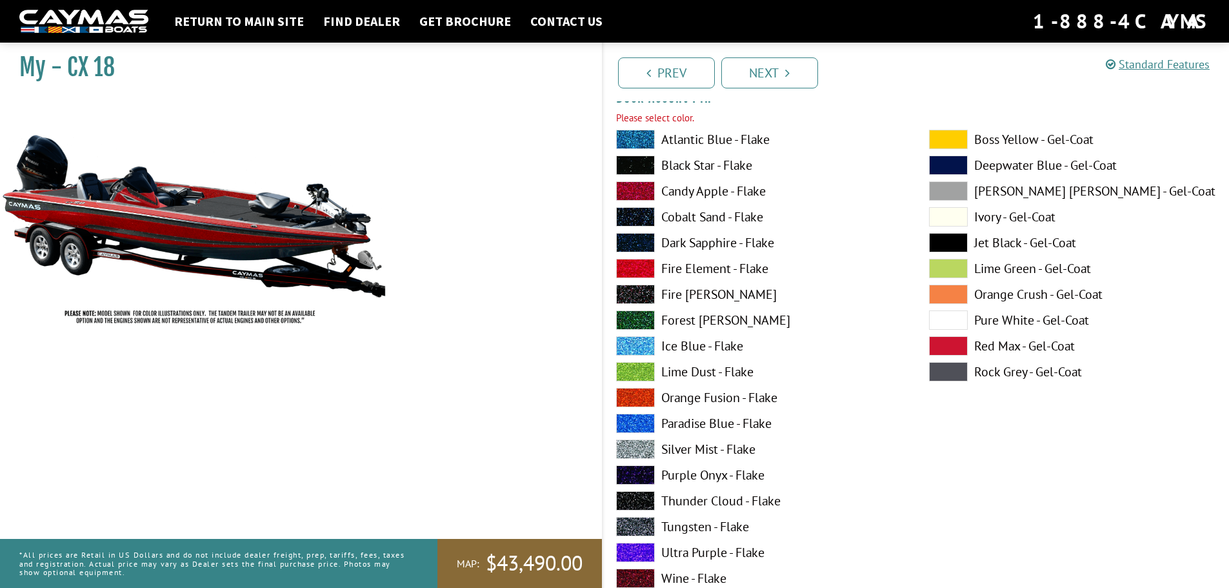
scroll to position [1167, 0]
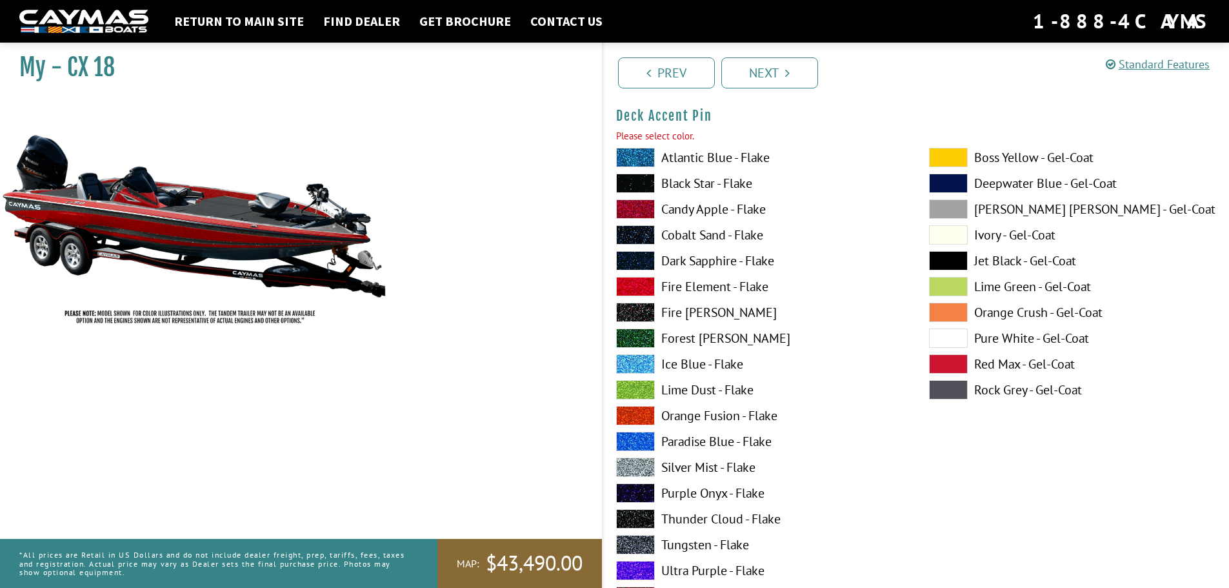
click at [633, 211] on span at bounding box center [635, 208] width 39 height 19
click at [770, 72] on link "Next" at bounding box center [769, 72] width 97 height 31
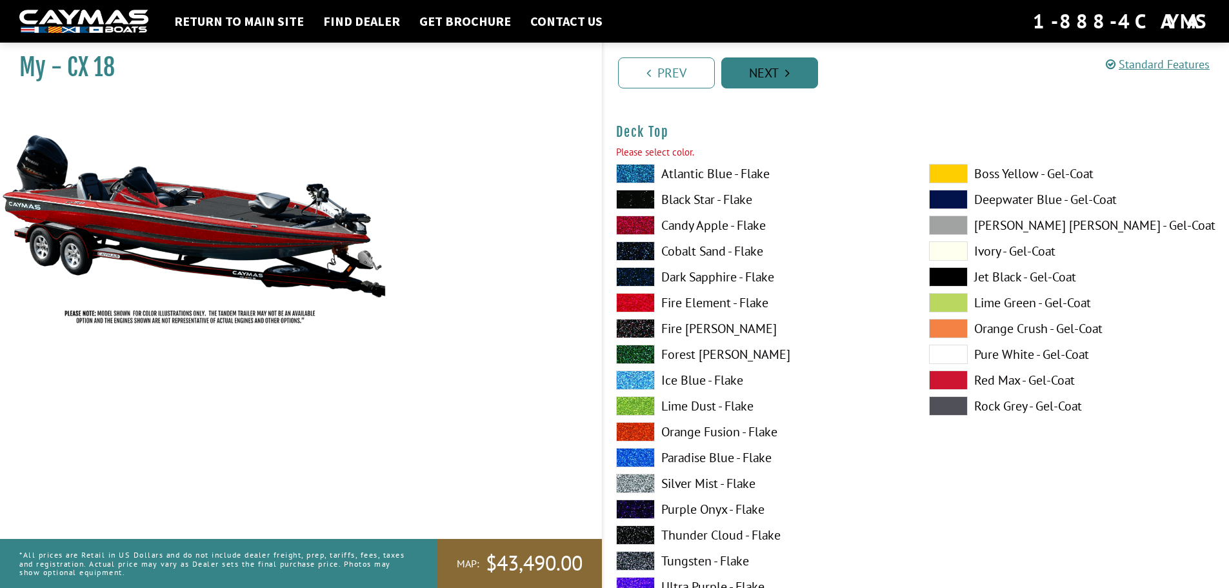
scroll to position [1697, 0]
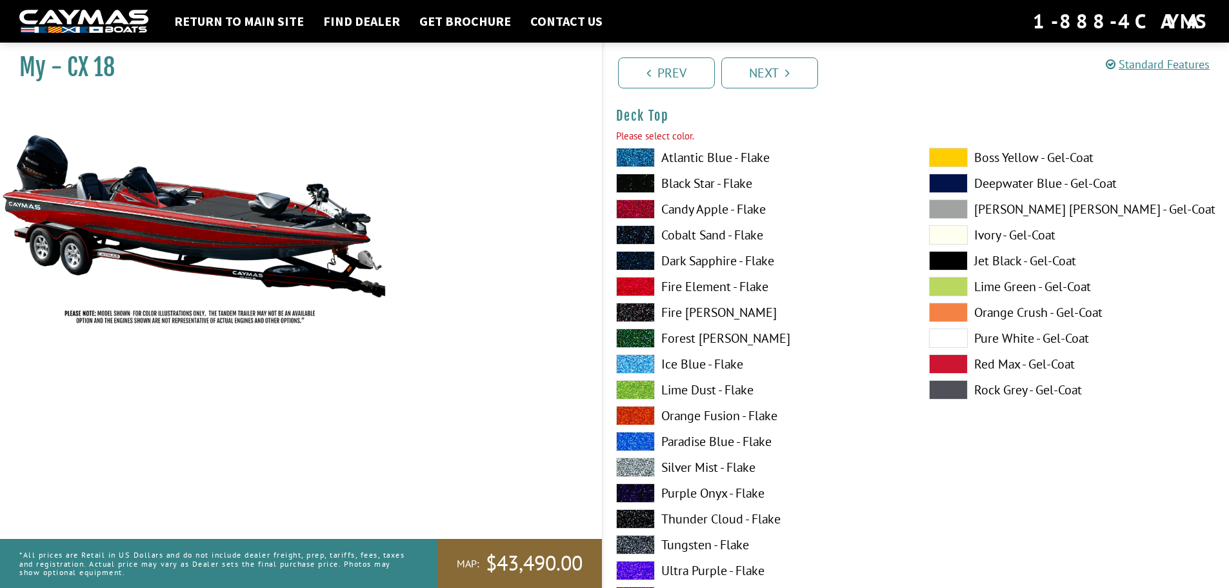
click at [629, 206] on span at bounding box center [635, 208] width 39 height 19
click at [773, 78] on link "Next" at bounding box center [769, 72] width 97 height 31
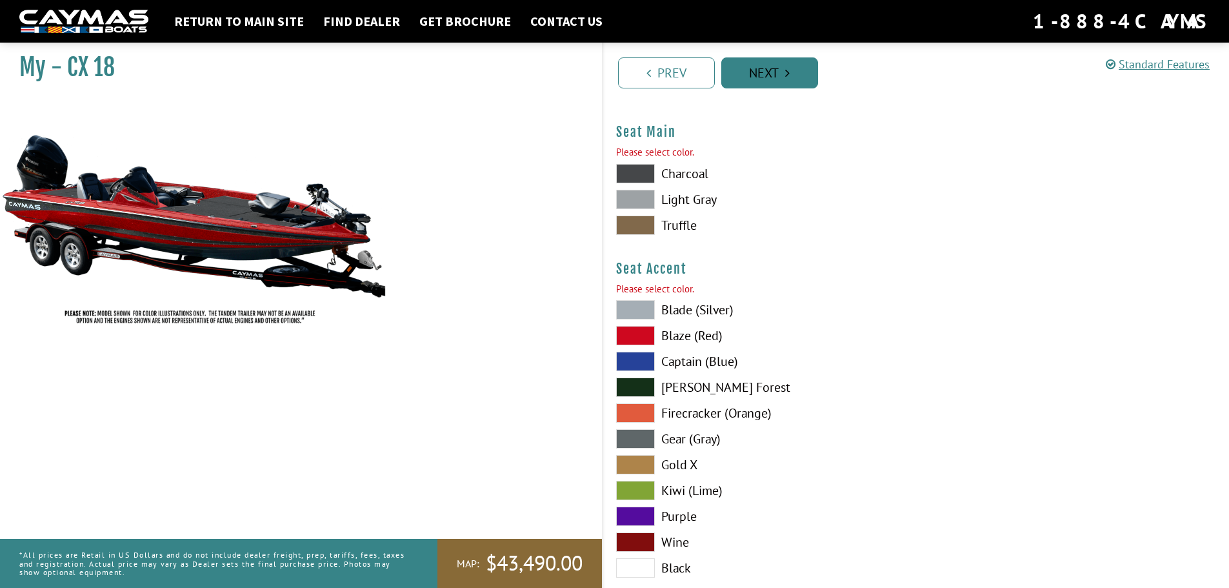
scroll to position [7422, 0]
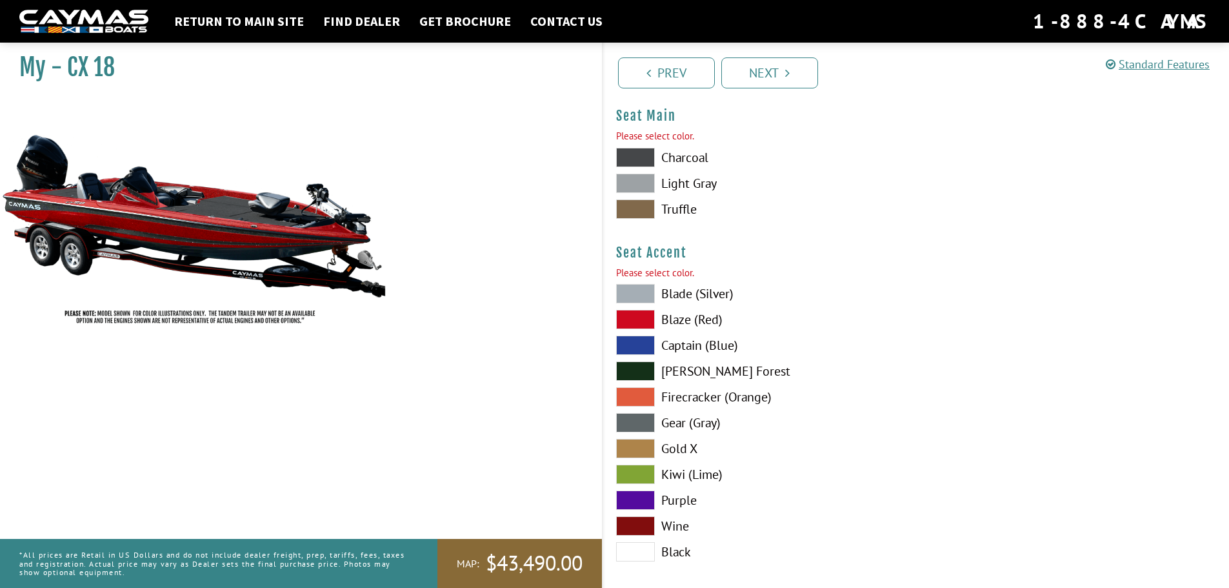
click at [642, 155] on span at bounding box center [635, 157] width 39 height 19
click at [769, 73] on link "Next" at bounding box center [769, 72] width 97 height 31
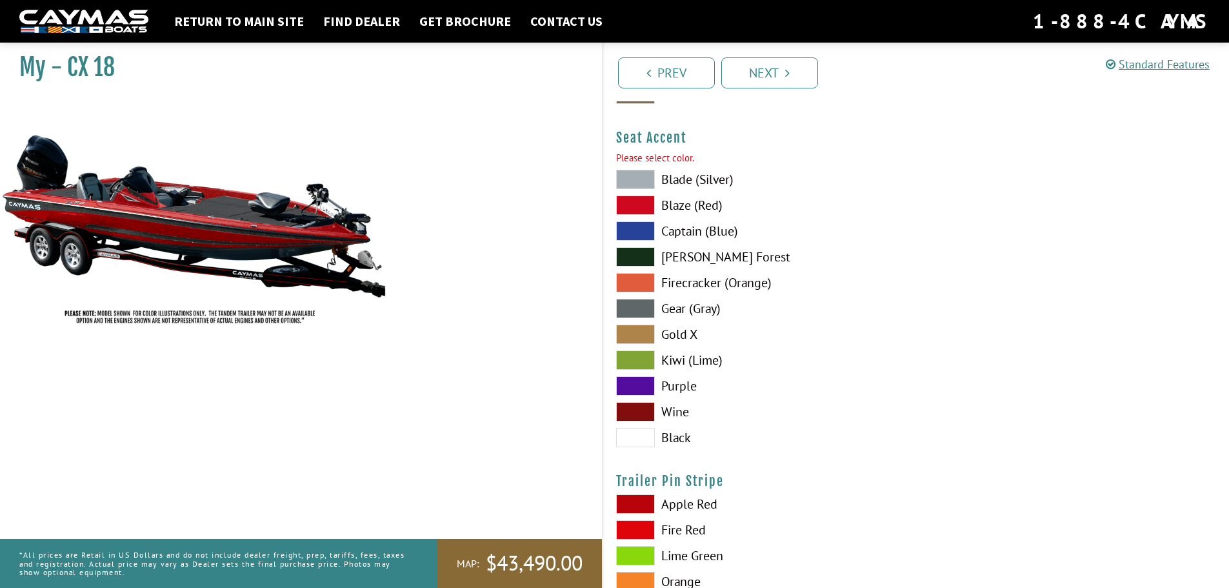
scroll to position [7540, 0]
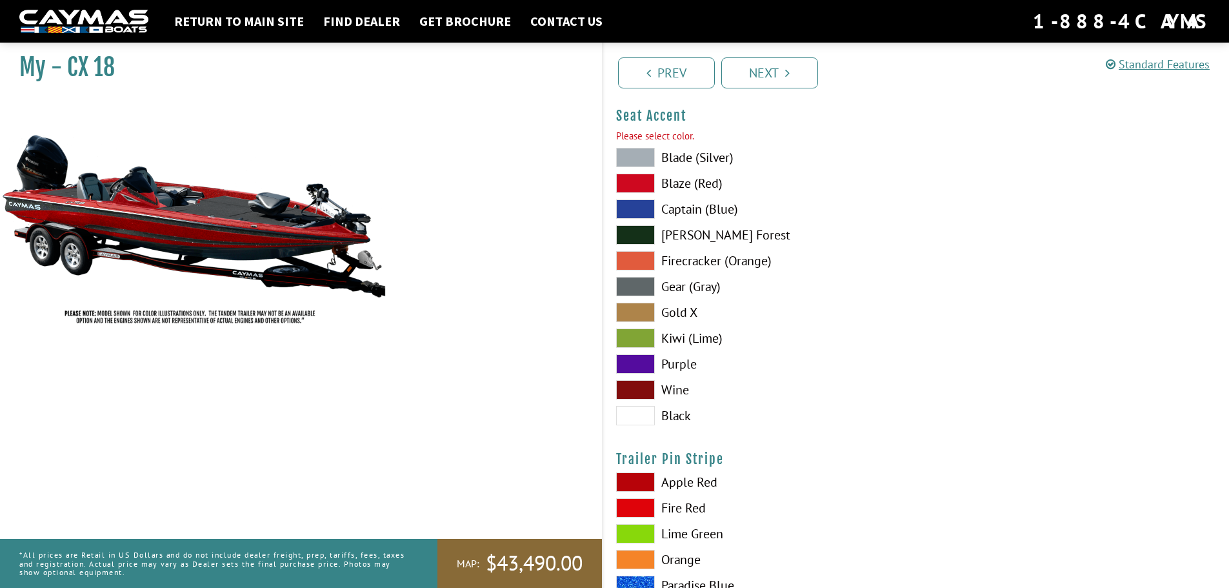
click at [636, 159] on span at bounding box center [635, 157] width 39 height 19
click at [785, 77] on icon "Pagination" at bounding box center [787, 72] width 5 height 13
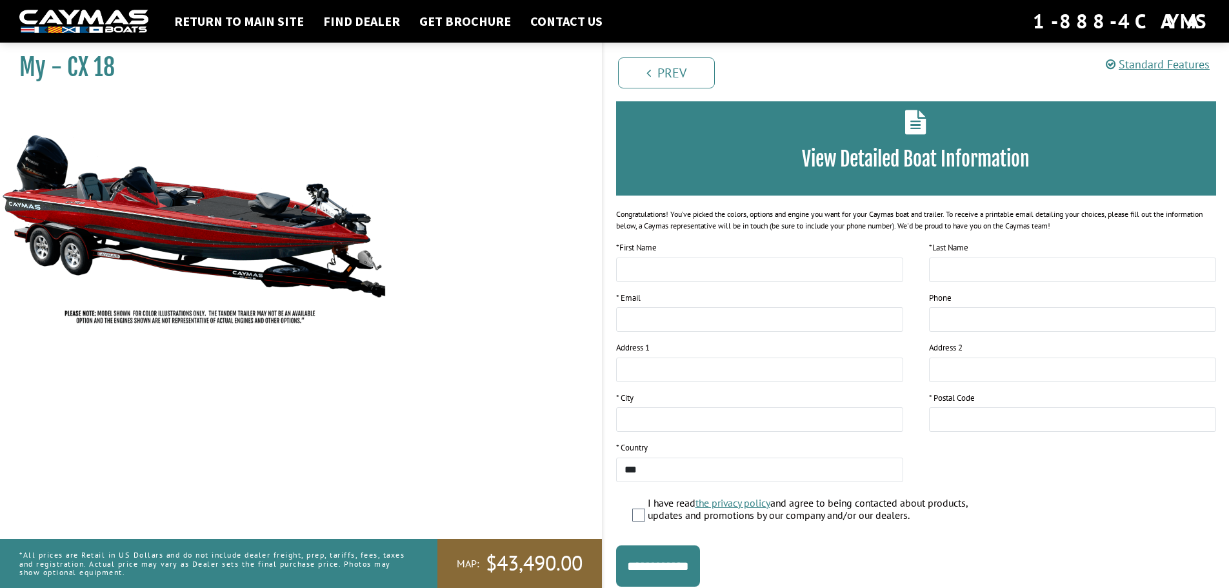
scroll to position [105, 0]
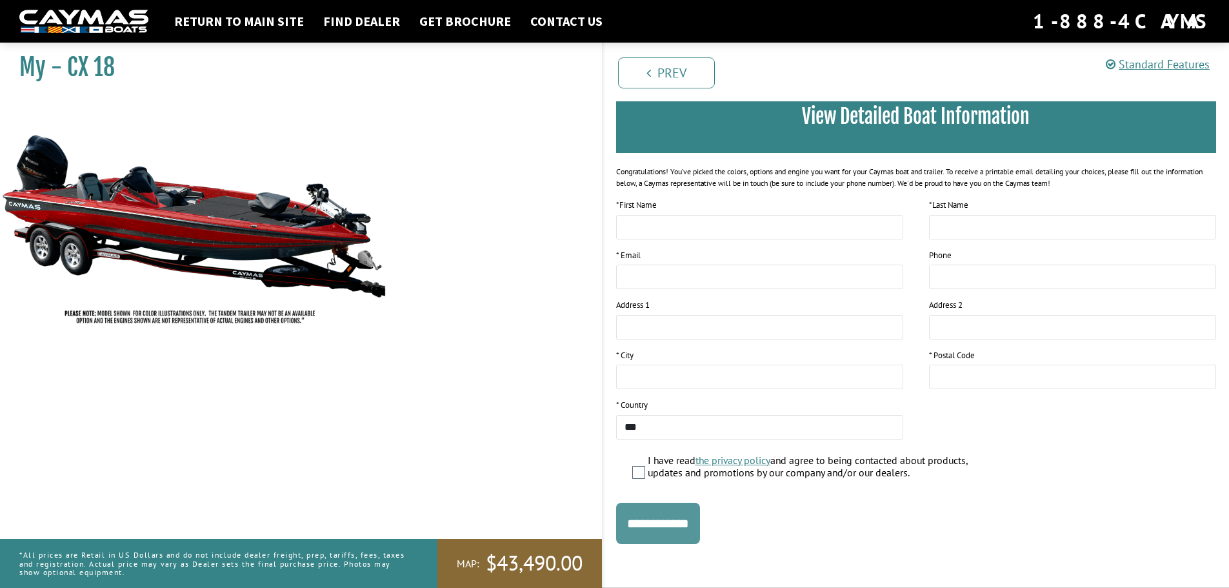
click at [684, 524] on input "**********" at bounding box center [658, 522] width 84 height 41
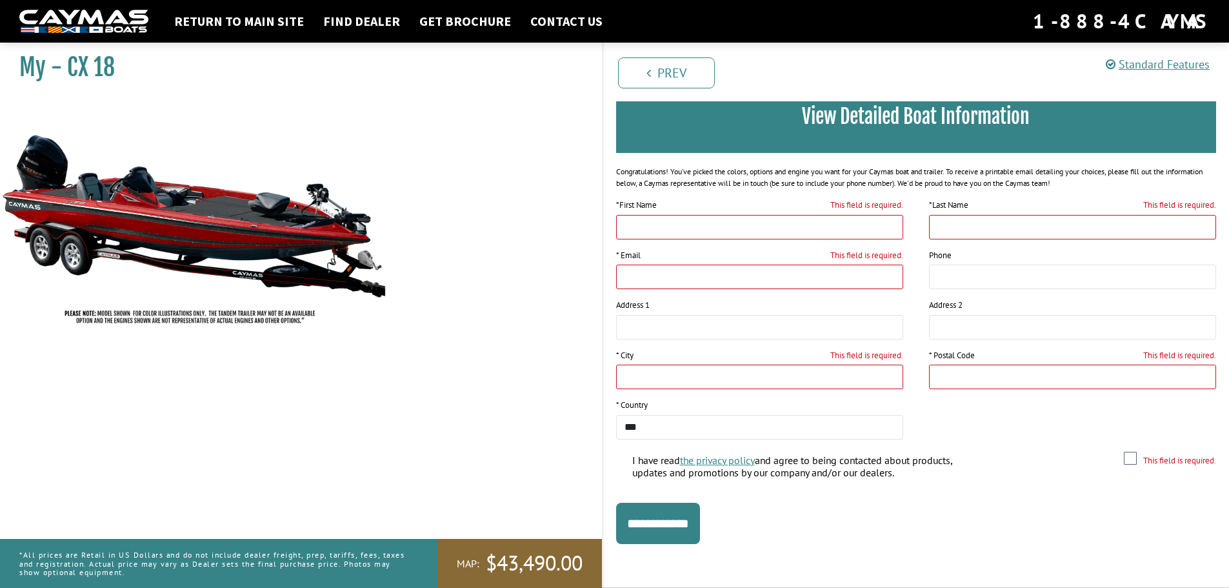
click at [431, 411] on div "My - CX 18" at bounding box center [294, 331] width 615 height 588
click at [1138, 65] on link "Standard Features" at bounding box center [1157, 64] width 104 height 15
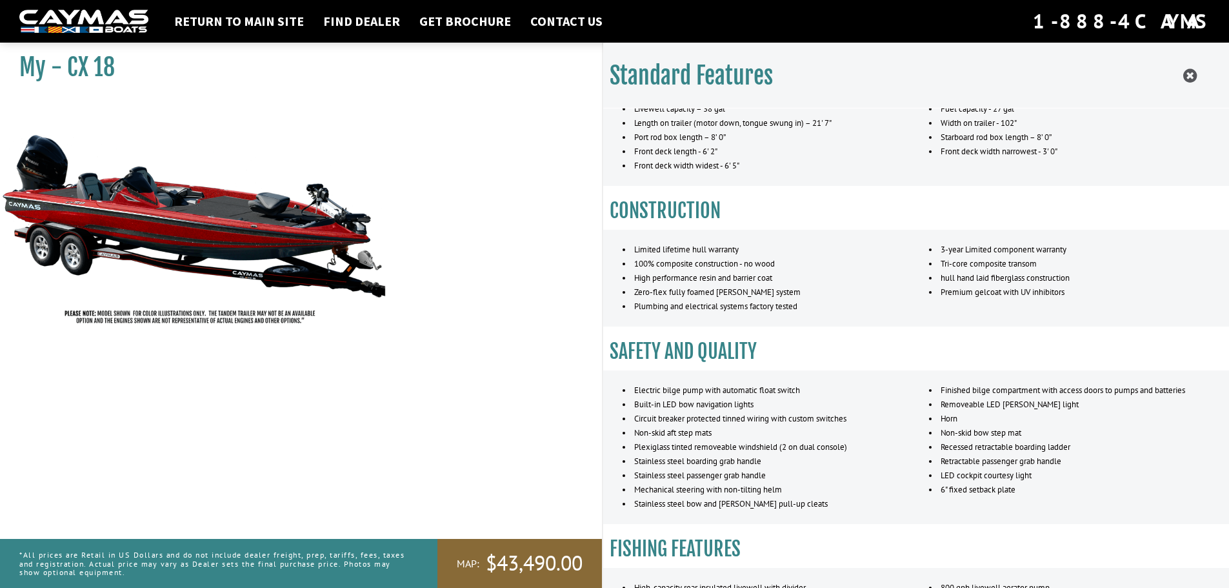
scroll to position [0, 0]
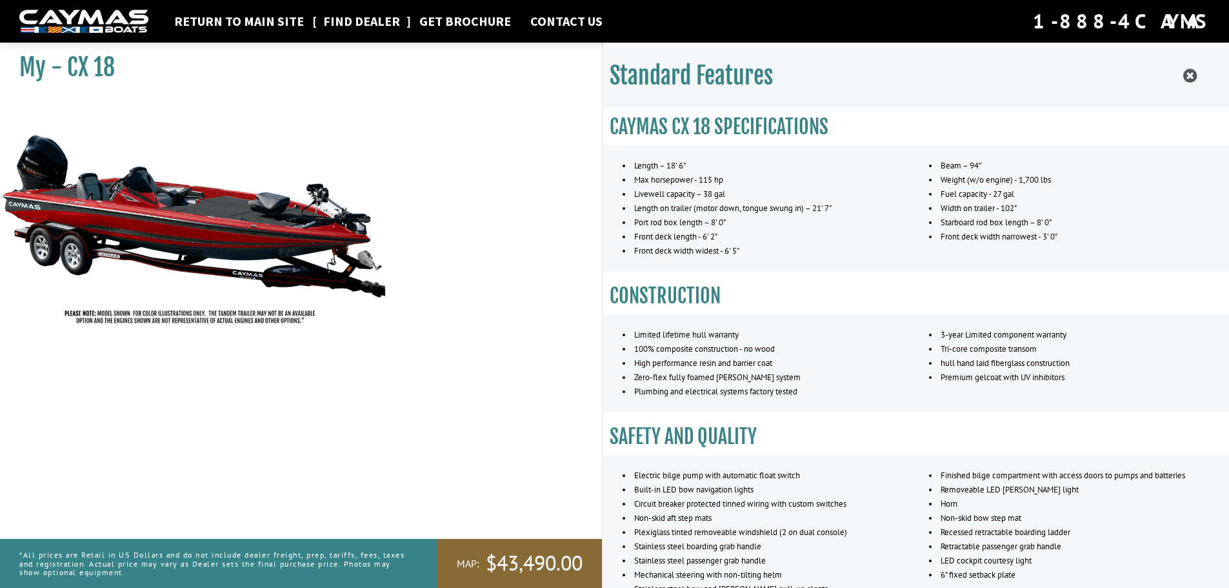
click at [371, 19] on link "Find Dealer" at bounding box center [362, 21] width 90 height 17
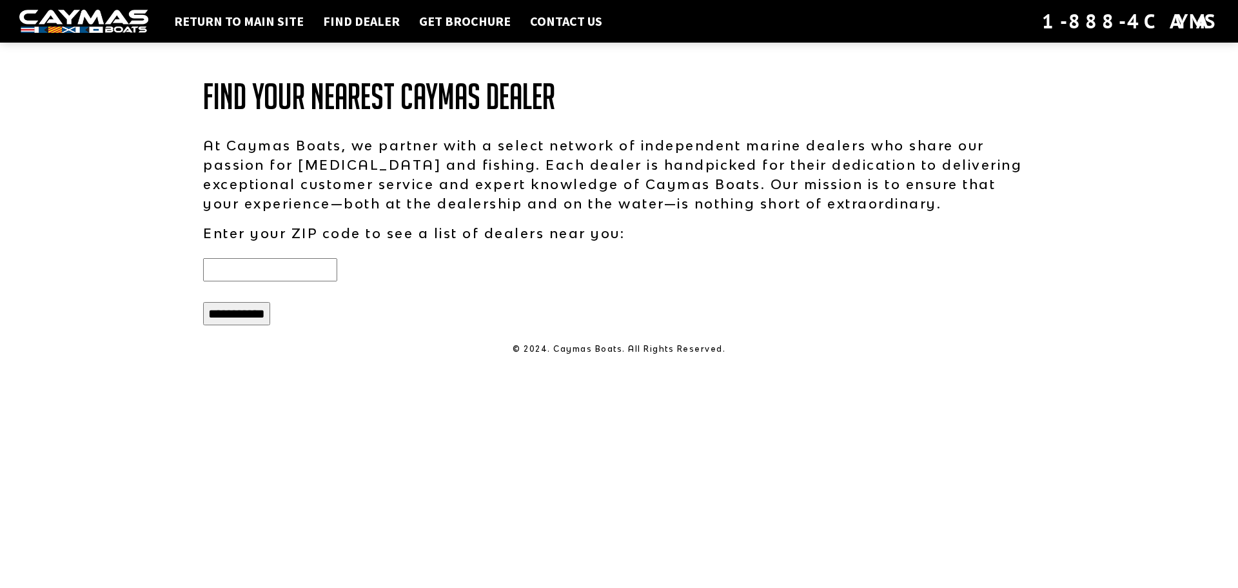
click at [323, 270] on input "text" at bounding box center [270, 269] width 134 height 23
type input "*****"
click at [203, 302] on input "**********" at bounding box center [236, 313] width 67 height 23
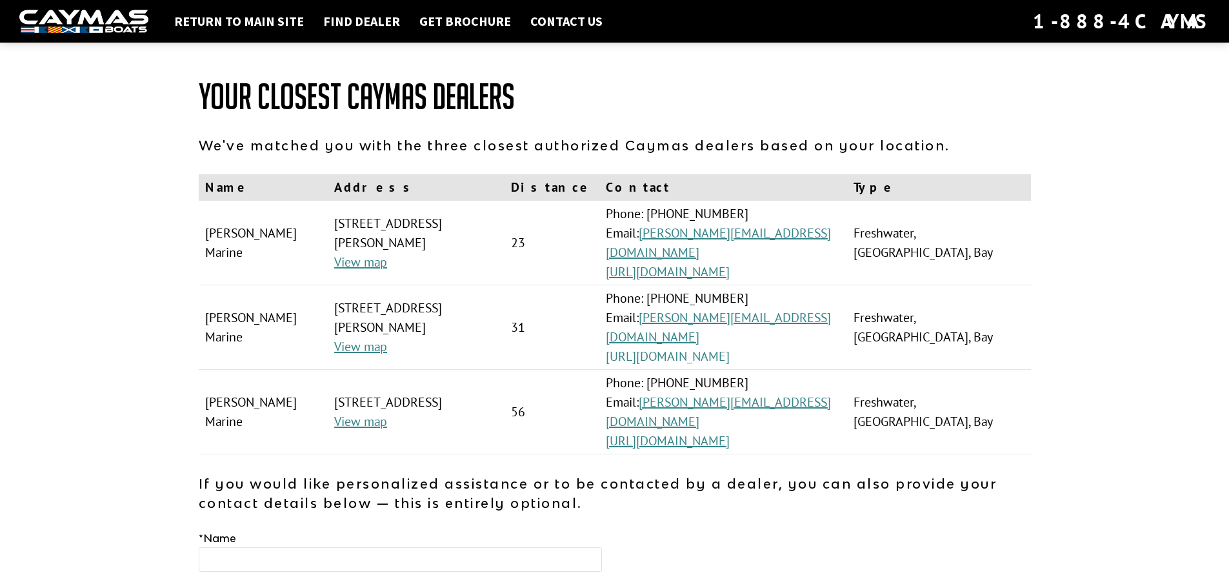
click at [729, 348] on link "[URL][DOMAIN_NAME]" at bounding box center [668, 356] width 124 height 17
